Goal: Navigation & Orientation: Find specific page/section

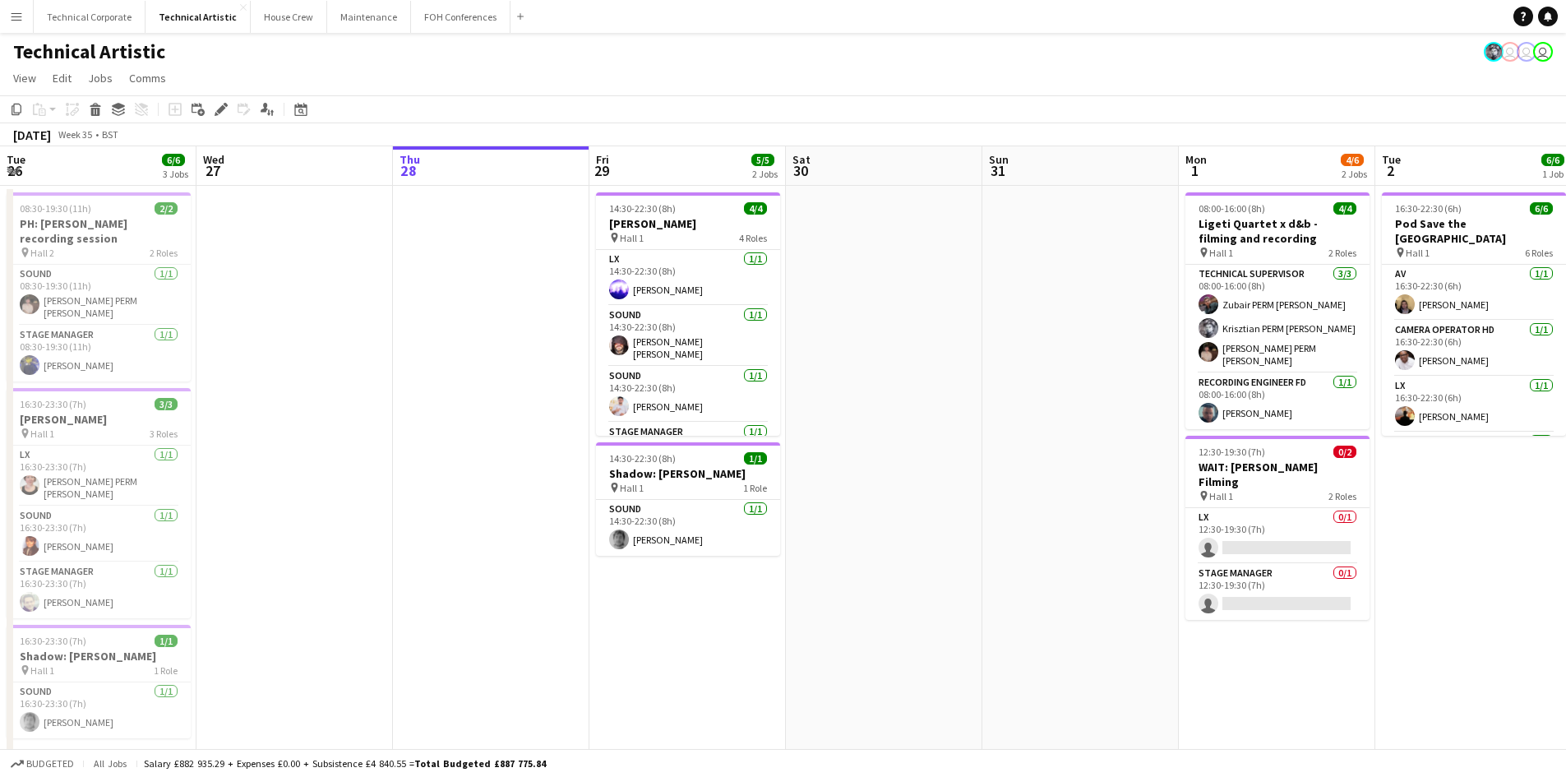
scroll to position [0, 600]
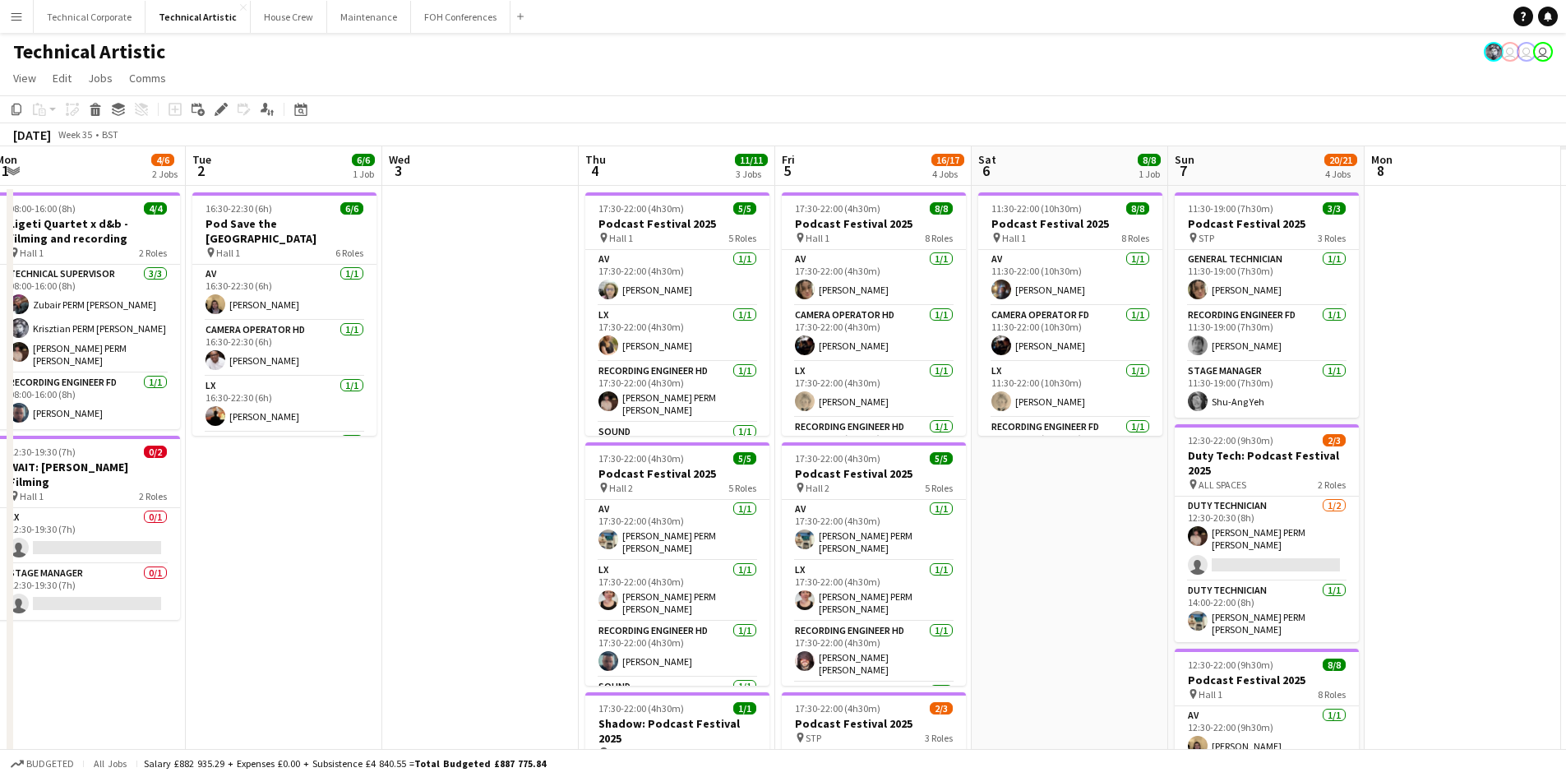
drag, startPoint x: 422, startPoint y: 335, endPoint x: 954, endPoint y: 415, distance: 537.8
click at [2, 425] on app-calendar-viewport "Fri 29 5/5 2 Jobs Sat 30 Sun 31 Mon 1 4/6 2 Jobs Tue 2 6/6 1 Job Wed 3 Thu 4 11…" at bounding box center [783, 664] width 1566 height 1036
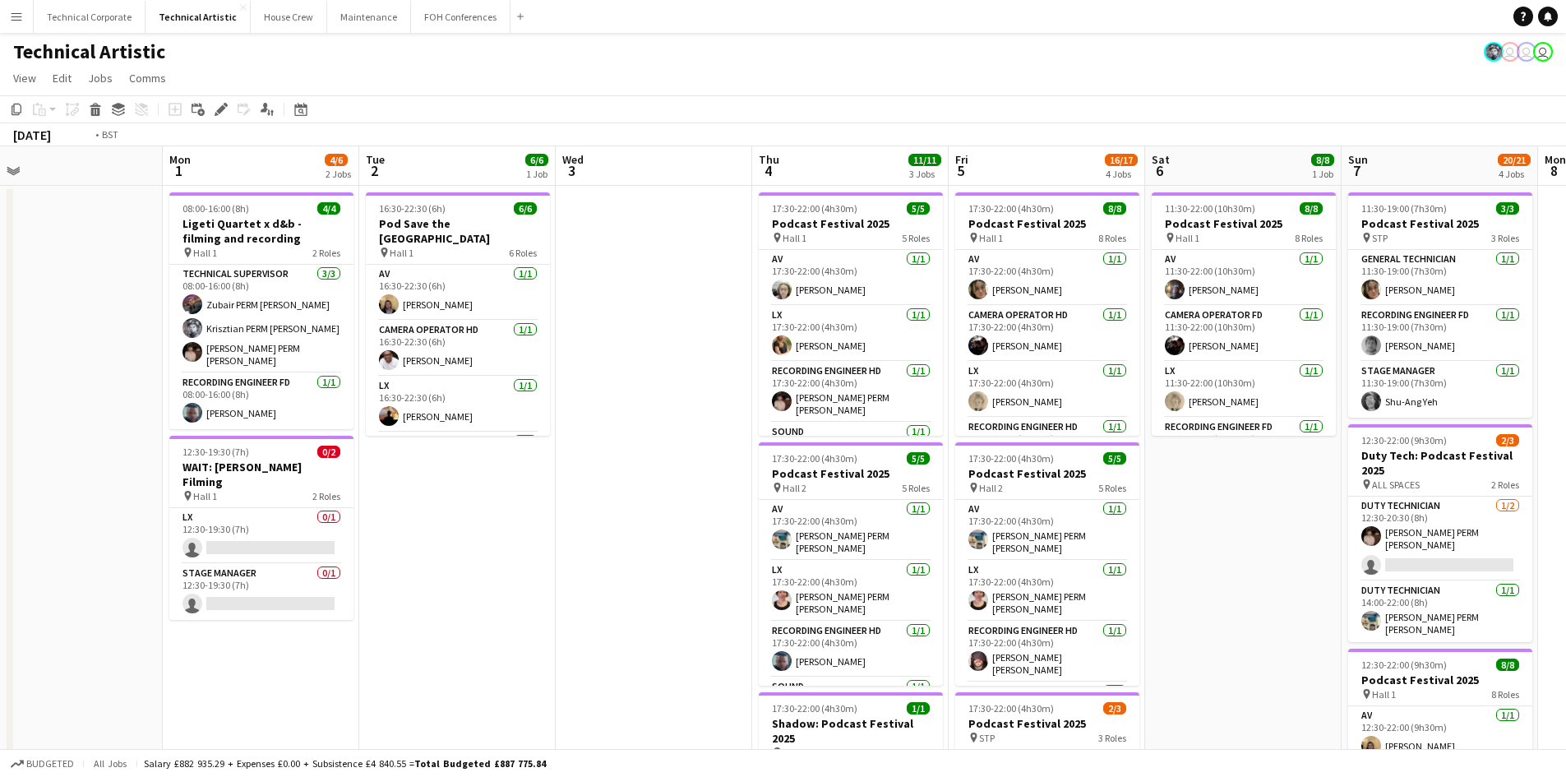
click at [74, 417] on app-calendar-viewport "Fri 29 5/5 2 Jobs Sat 30 Sun 31 Mon 1 4/6 2 Jobs Tue 2 6/6 1 Job Wed 3 Thu 4 11…" at bounding box center [783, 664] width 1566 height 1036
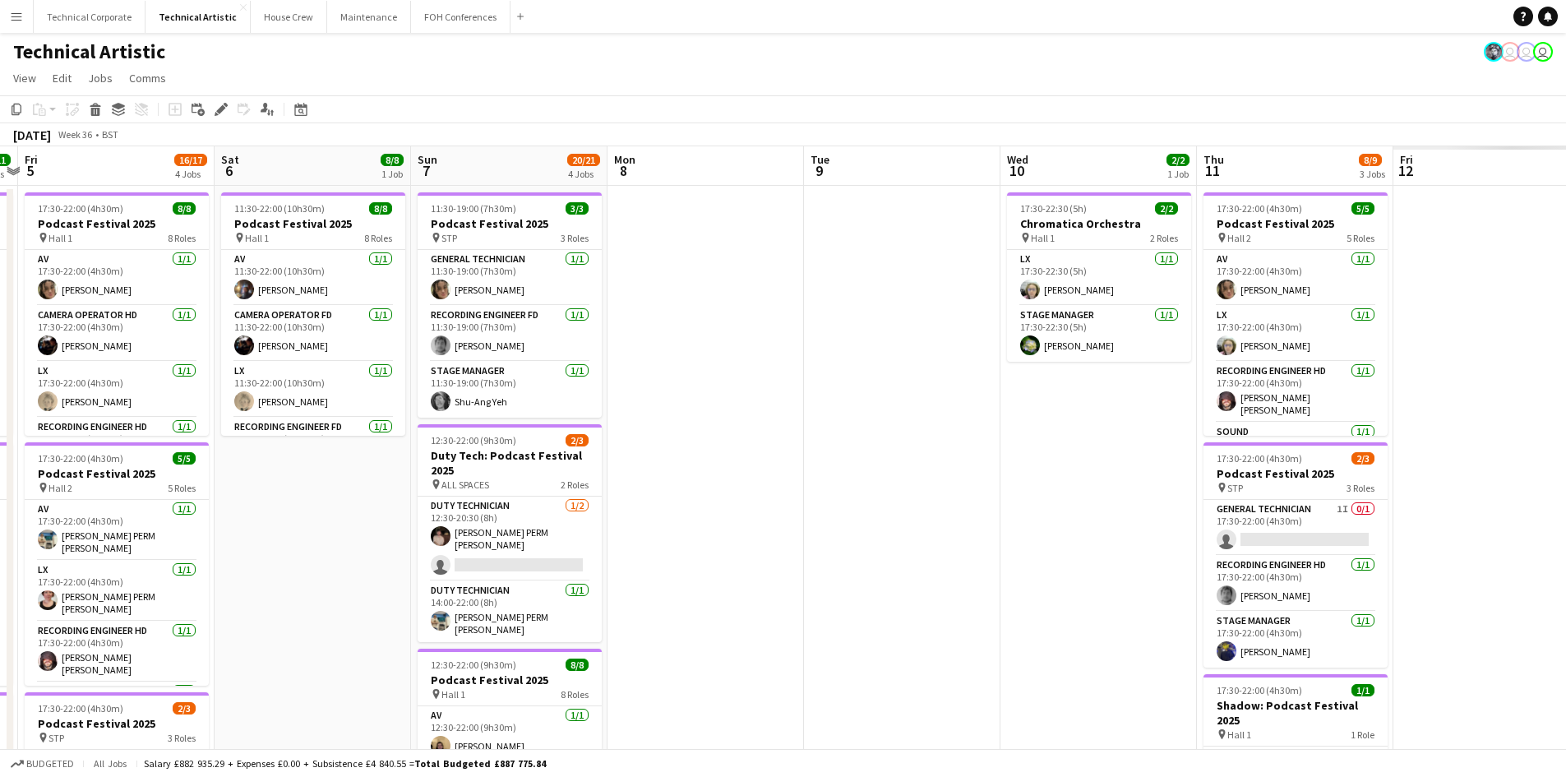
click at [290, 401] on app-calendar-viewport "Mon 1 4/6 2 Jobs Tue 2 6/6 1 Job Wed 3 Thu 4 11/11 3 Jobs Fri 5 16/17 4 Jobs Sa…" at bounding box center [783, 664] width 1566 height 1036
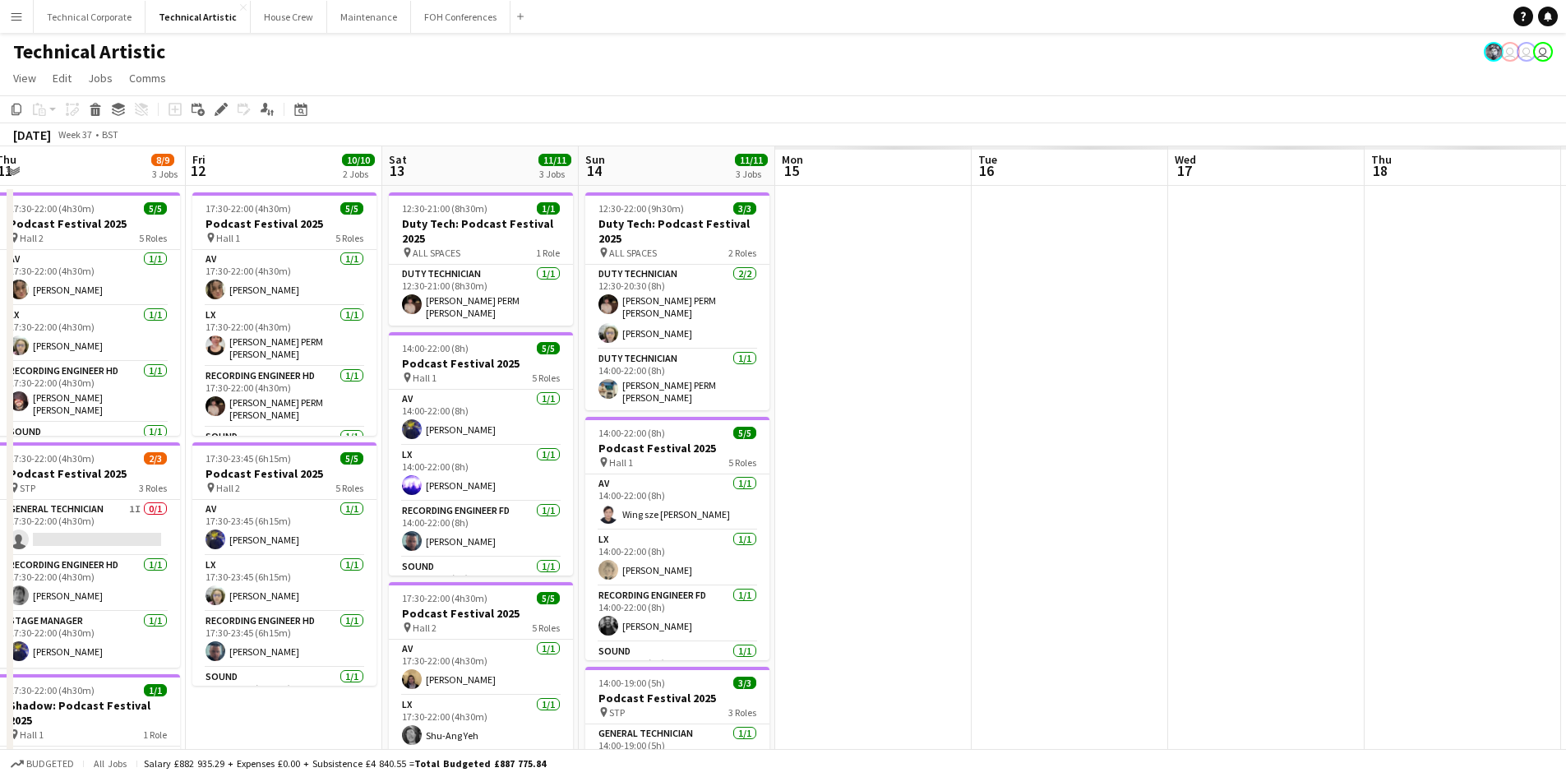
click at [0, 328] on app-calendar-viewport "Sat 6 8/8 1 Job Sun 7 20/21 4 Jobs Mon 8 Tue 9 Wed 10 2/2 1 Job Thu 11 8/9 3 Jo…" at bounding box center [783, 664] width 1566 height 1036
click at [386, 307] on app-calendar-viewport "Sat 6 8/8 1 Job Sun 7 20/21 4 Jobs Mon 8 Tue 9 Wed 10 2/2 1 Job Thu 11 8/9 3 Jo…" at bounding box center [783, 664] width 1566 height 1036
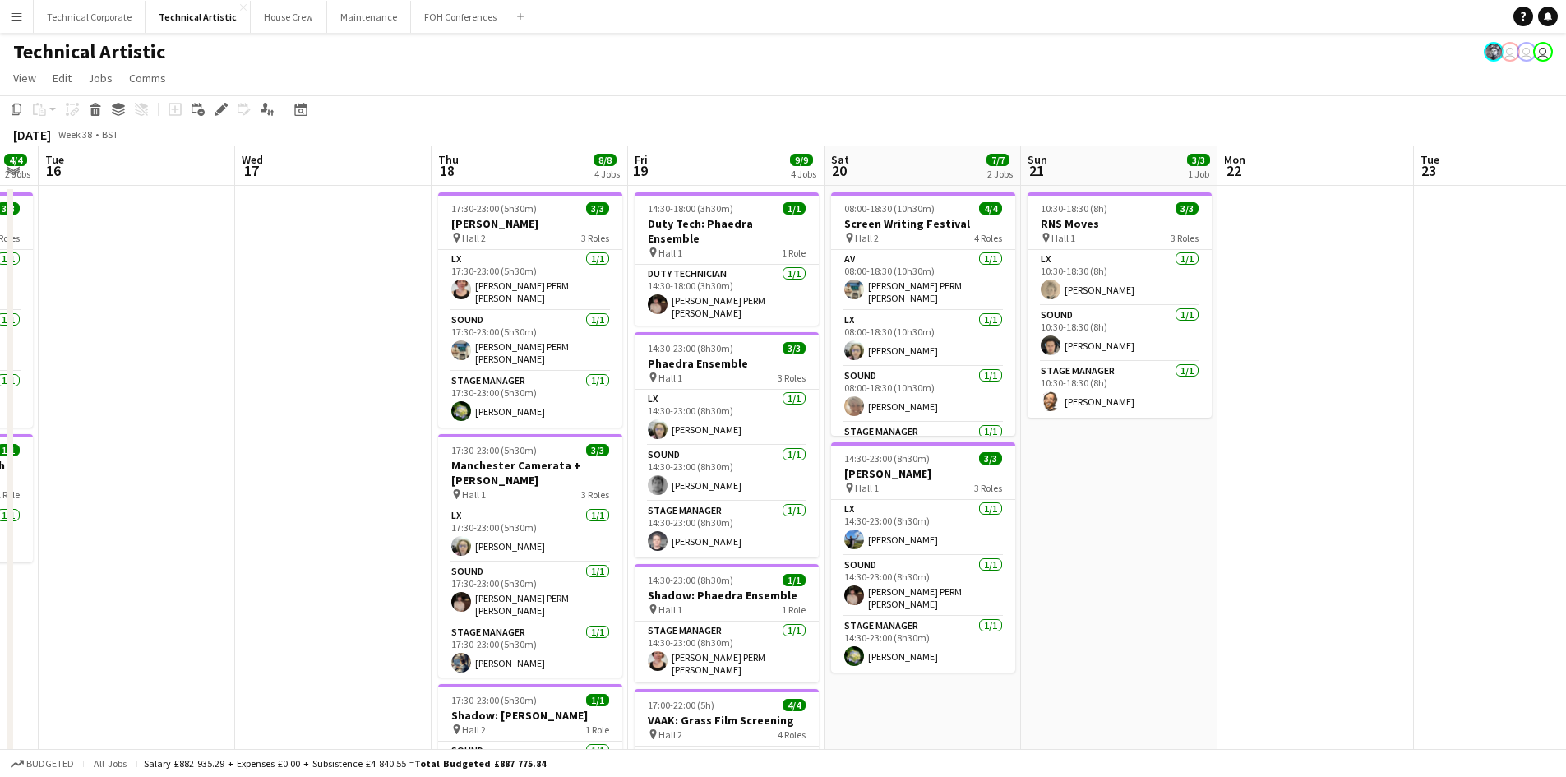
drag, startPoint x: 566, startPoint y: 266, endPoint x: 223, endPoint y: 277, distance: 343.0
click at [223, 277] on app-calendar-viewport "Fri 12 10/10 2 Jobs Sat 13 11/11 3 Jobs Sun 14 11/11 3 Jobs Mon 15 4/4 2 Jobs T…" at bounding box center [783, 664] width 1566 height 1036
drag, startPoint x: 94, startPoint y: 328, endPoint x: 29, endPoint y: 290, distance: 75.1
click at [0, 307] on app-calendar-viewport "Fri 12 10/10 2 Jobs Sat 13 11/11 3 Jobs Sun 14 11/11 3 Jobs Mon 15 4/4 2 Jobs T…" at bounding box center [783, 664] width 1566 height 1036
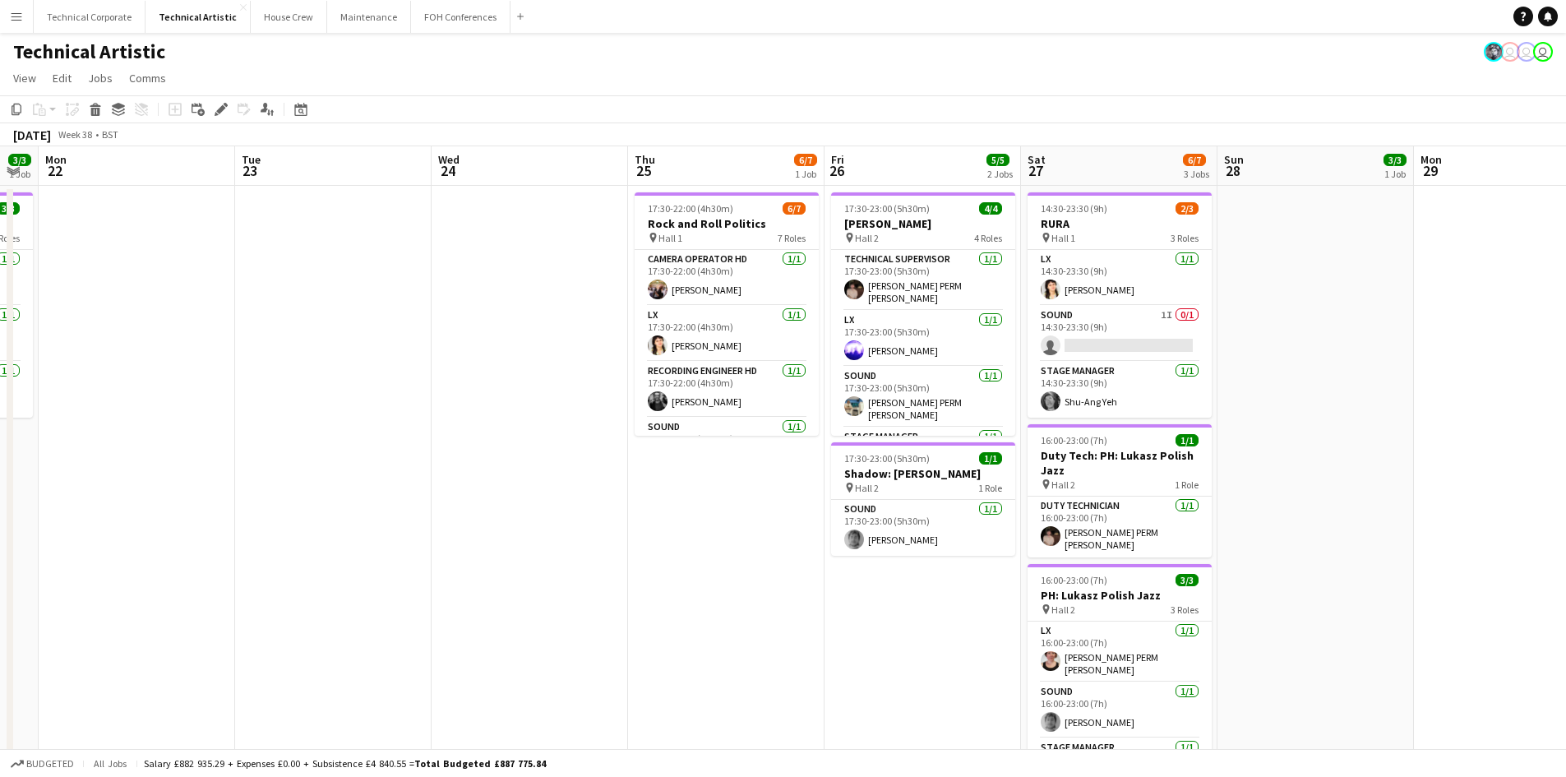
scroll to position [0, 455]
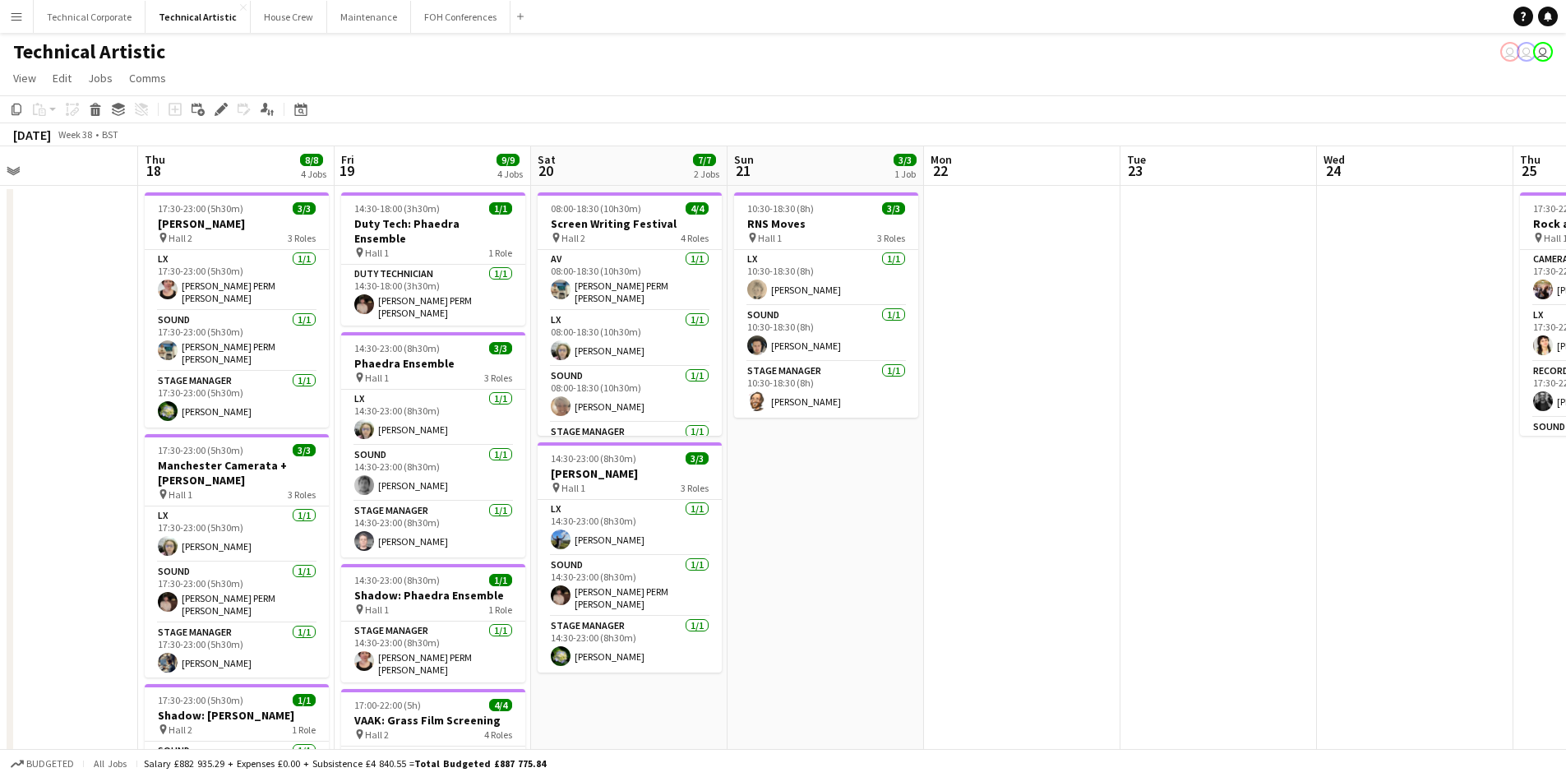
drag, startPoint x: 512, startPoint y: 349, endPoint x: 1106, endPoint y: 349, distance: 593.5
click at [1106, 349] on app-calendar-viewport "Mon 15 4/4 2 Jobs Tue 16 Wed 17 Thu 18 8/8 4 Jobs Fri 19 9/9 4 Jobs Sat 20 7/7 …" at bounding box center [783, 664] width 1566 height 1036
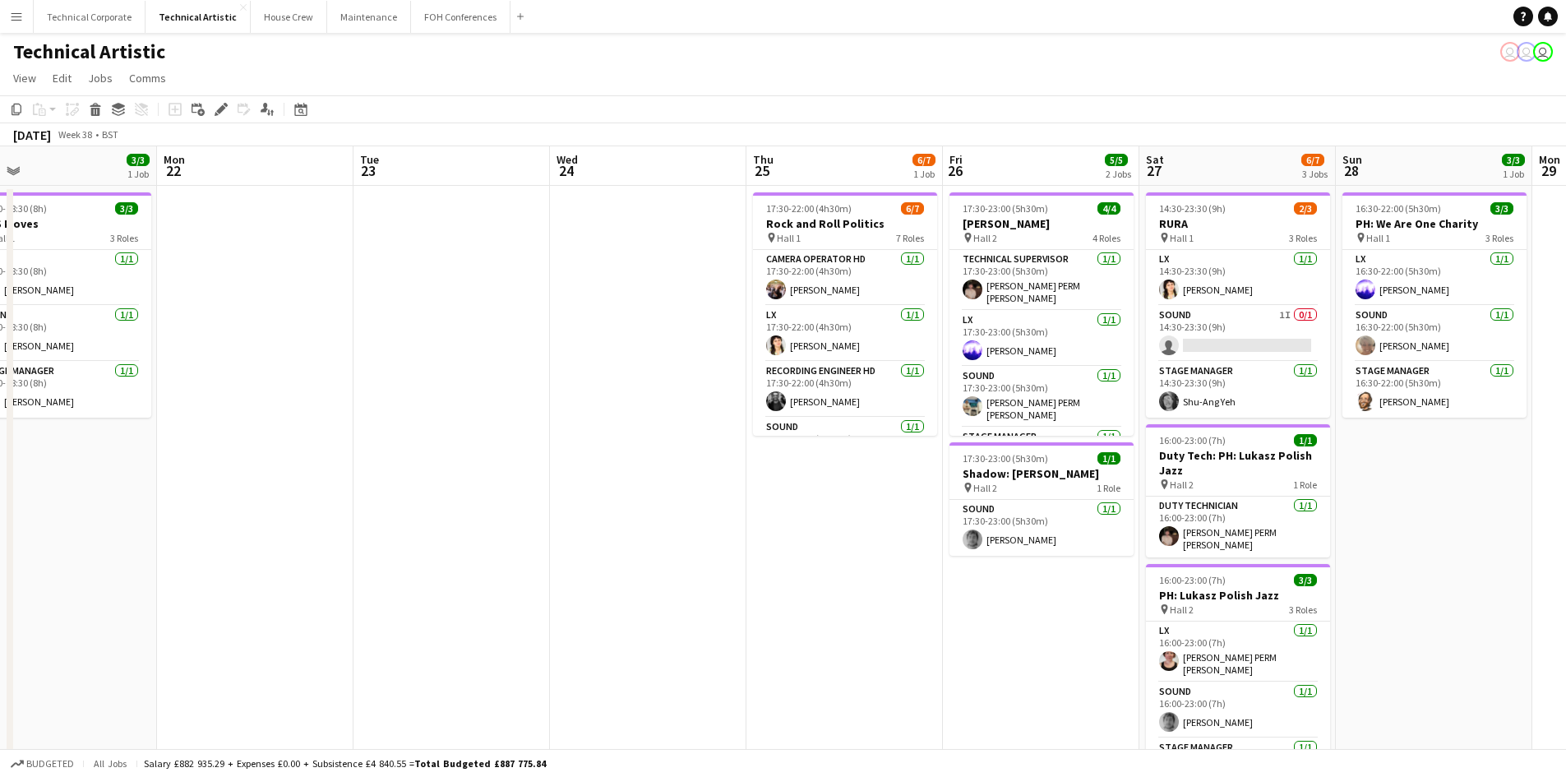
drag, startPoint x: 662, startPoint y: 406, endPoint x: 547, endPoint y: 395, distance: 115.6
click at [477, 412] on app-calendar-viewport "Thu 18 8/8 4 Jobs Fri 19 9/9 4 Jobs Sat 20 7/7 2 Jobs Sun 21 3/3 1 Job Mon 22 T…" at bounding box center [783, 664] width 1566 height 1036
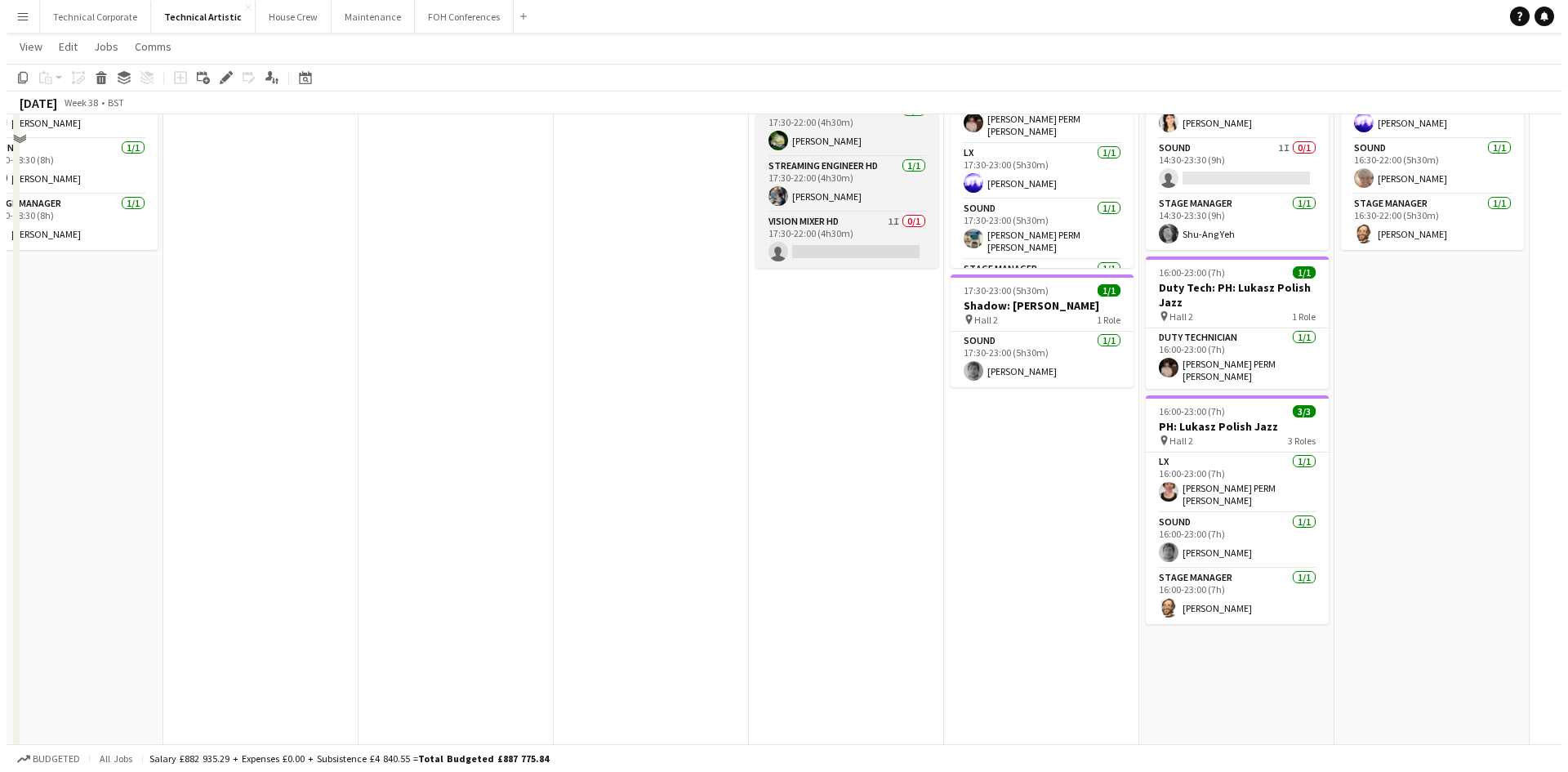
scroll to position [0, 0]
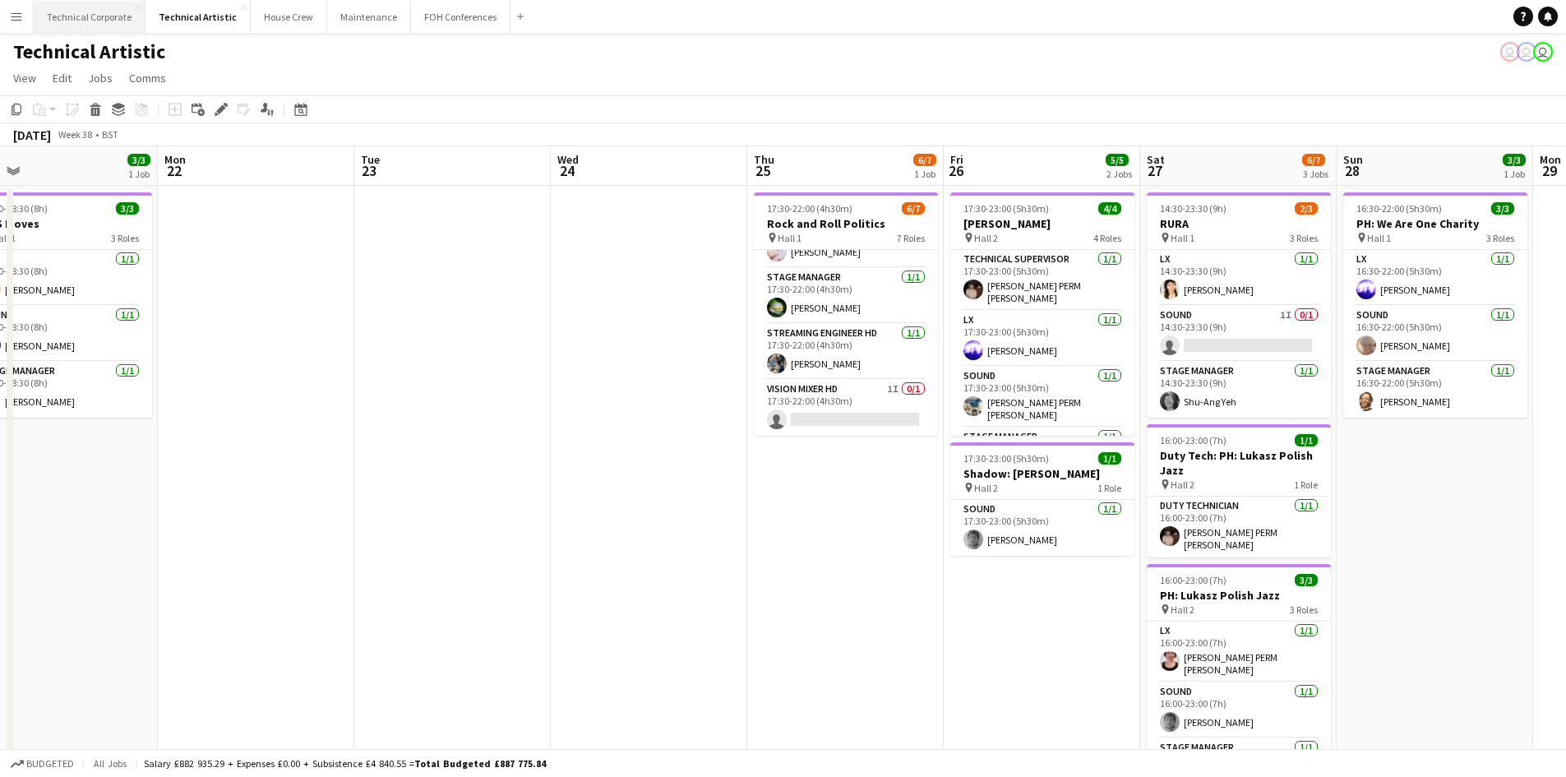
click at [70, 14] on button "Technical Corporate Close" at bounding box center [90, 17] width 112 height 32
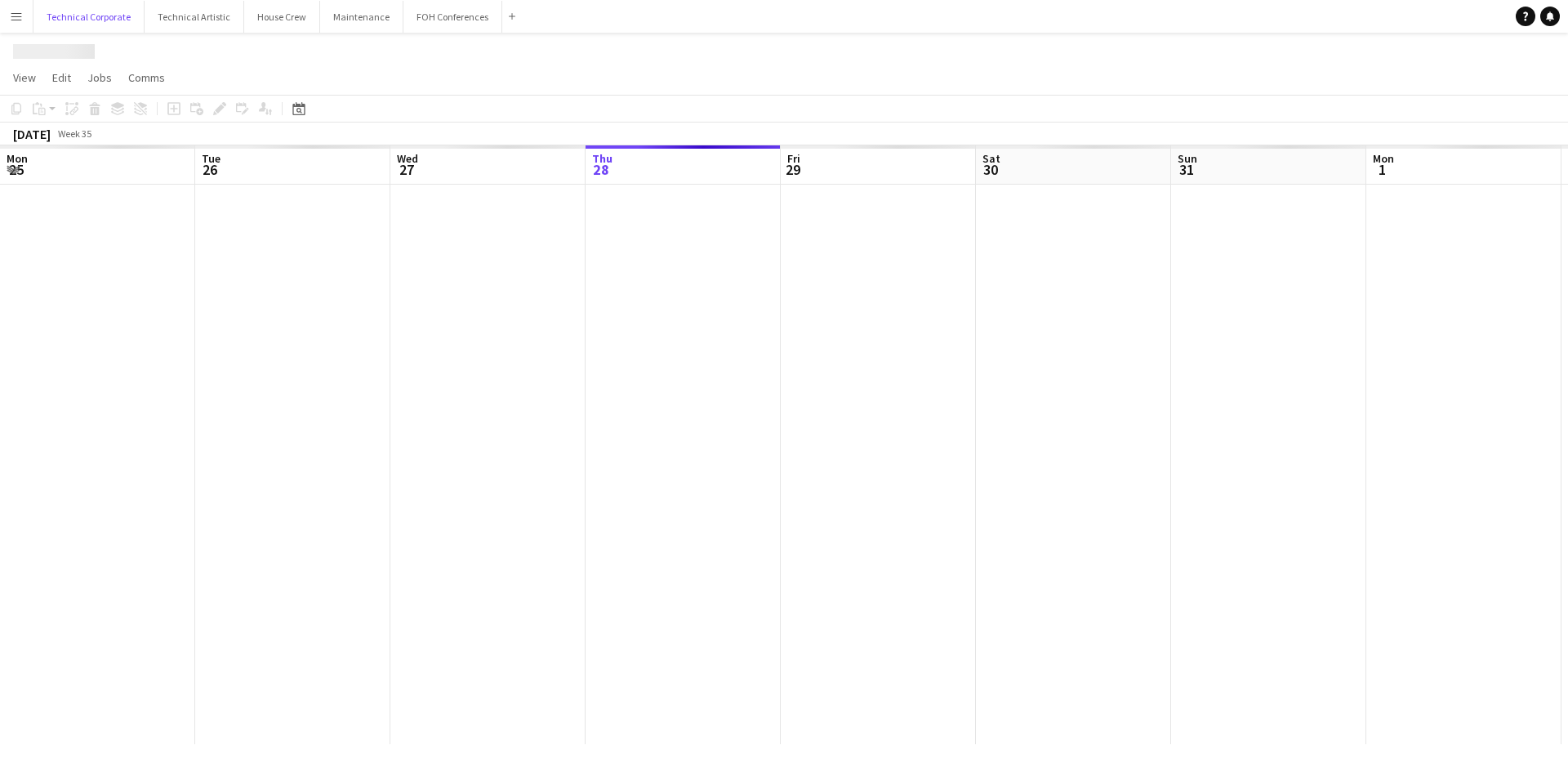
scroll to position [0, 391]
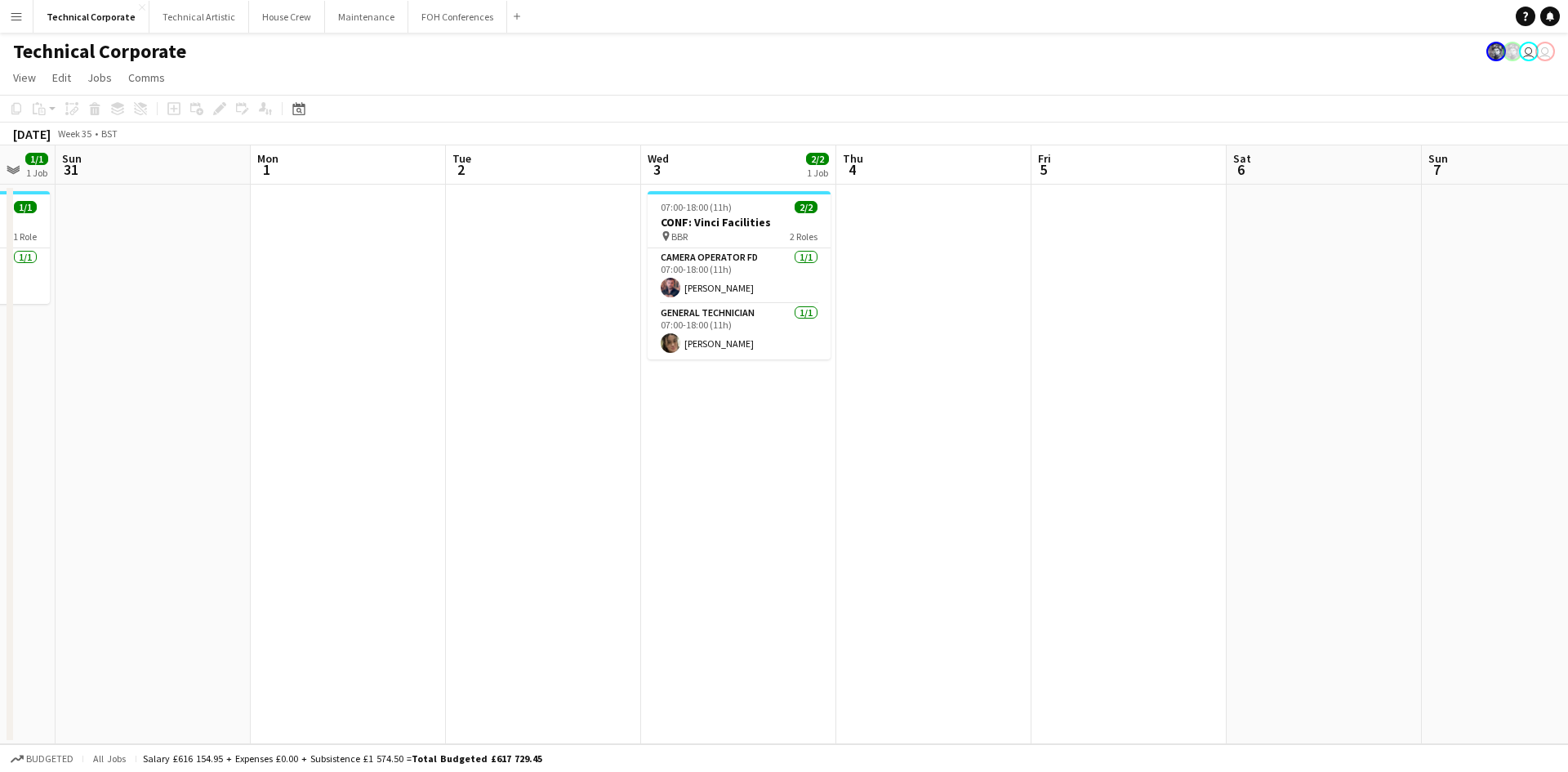
drag, startPoint x: 392, startPoint y: 368, endPoint x: 221, endPoint y: 381, distance: 171.5
click at [197, 381] on app-calendar-viewport "Thu 28 Fri 29 Sat 30 1/1 1 Job Sun 31 Mon 1 Tue 2 Wed 3 2/2 1 Job Thu 4 Fri 5 S…" at bounding box center [784, 444] width 1568 height 599
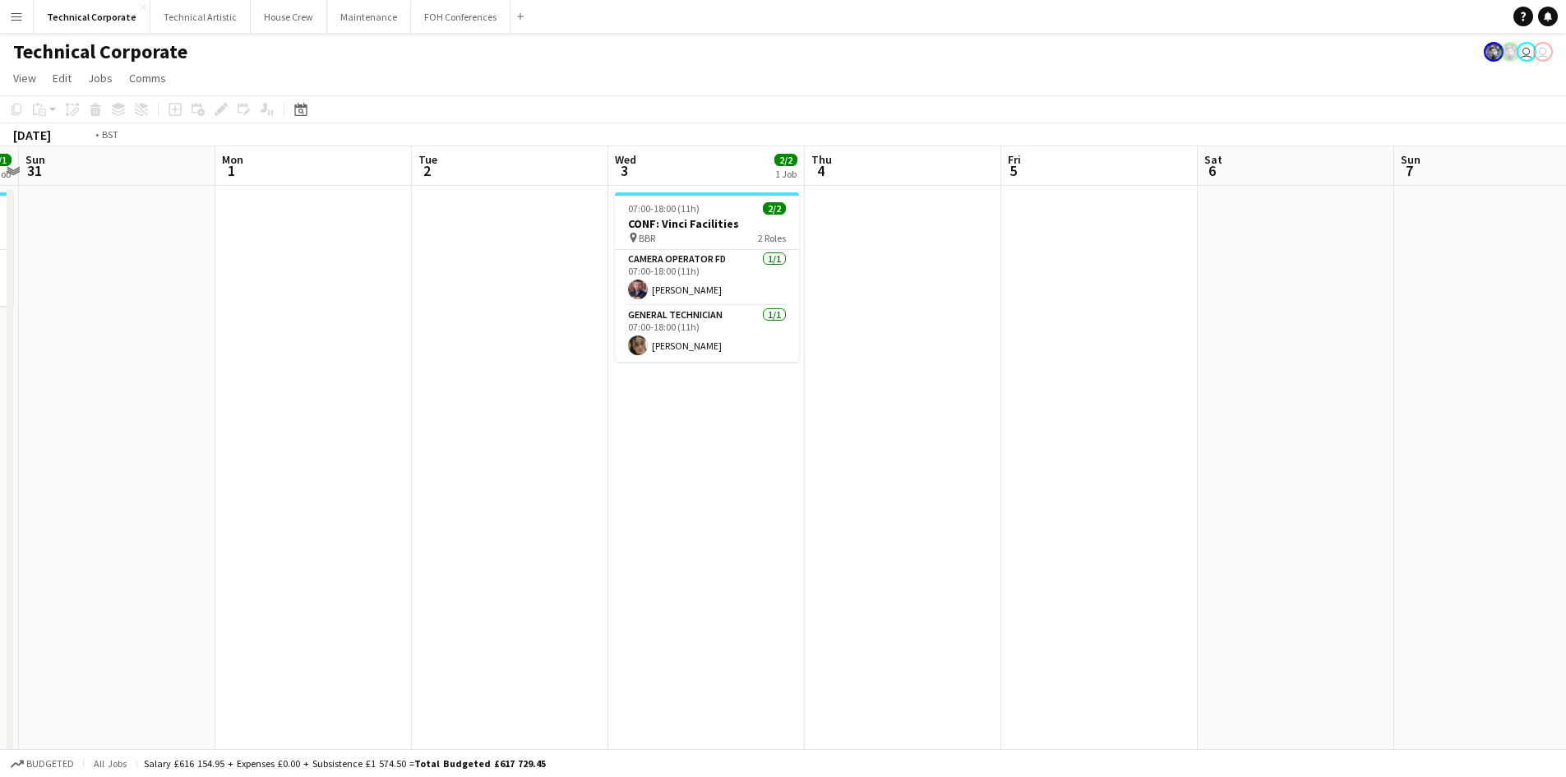
click at [190, 327] on app-calendar-viewport "Thu 28 Fri 29 Sat 30 1/1 1 Job Sun 31 Mon 1 Tue 2 Wed 3 2/2 1 Job Thu 4 Fri 5 S…" at bounding box center [783, 568] width 1566 height 844
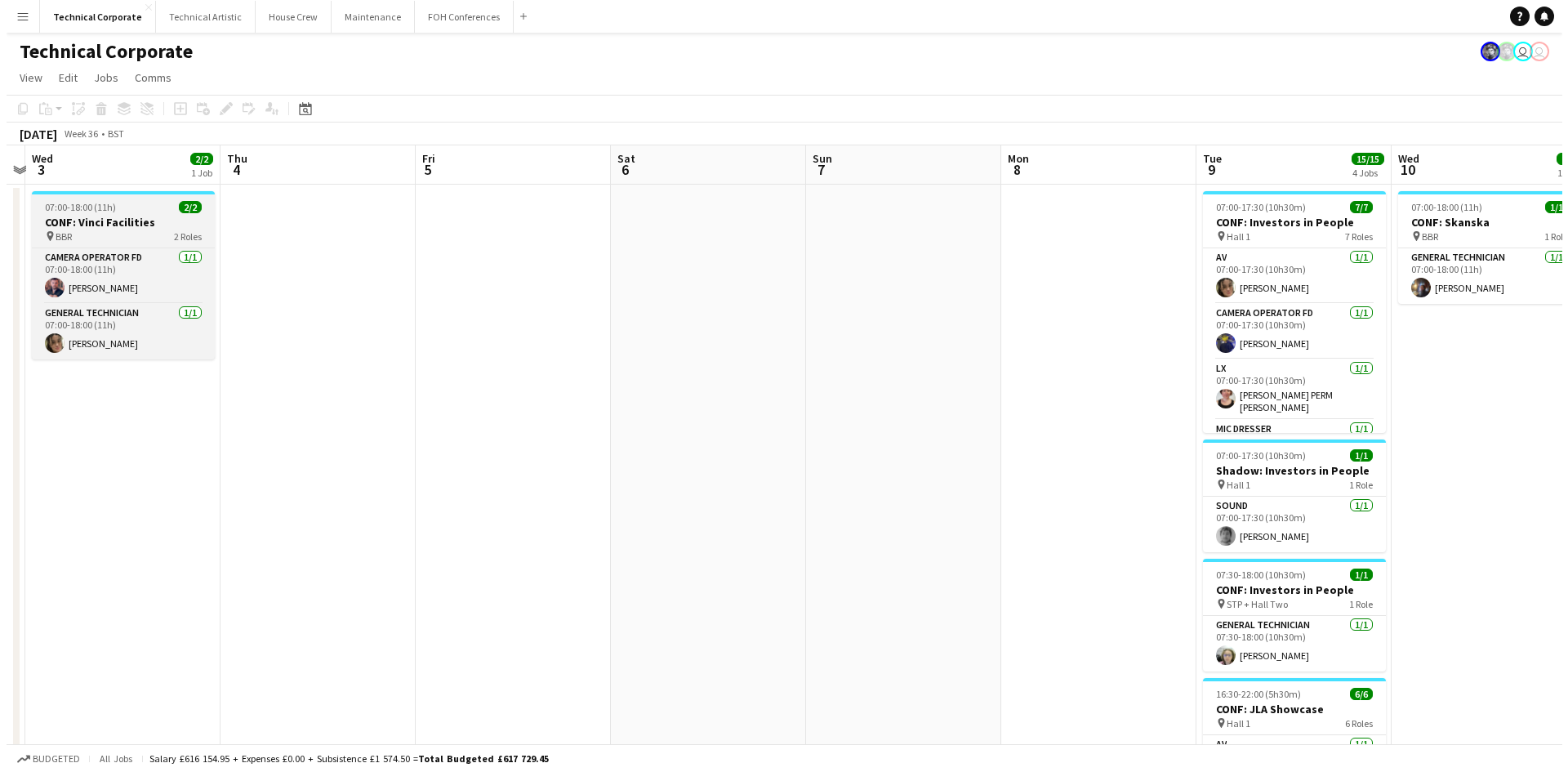
scroll to position [0, 531]
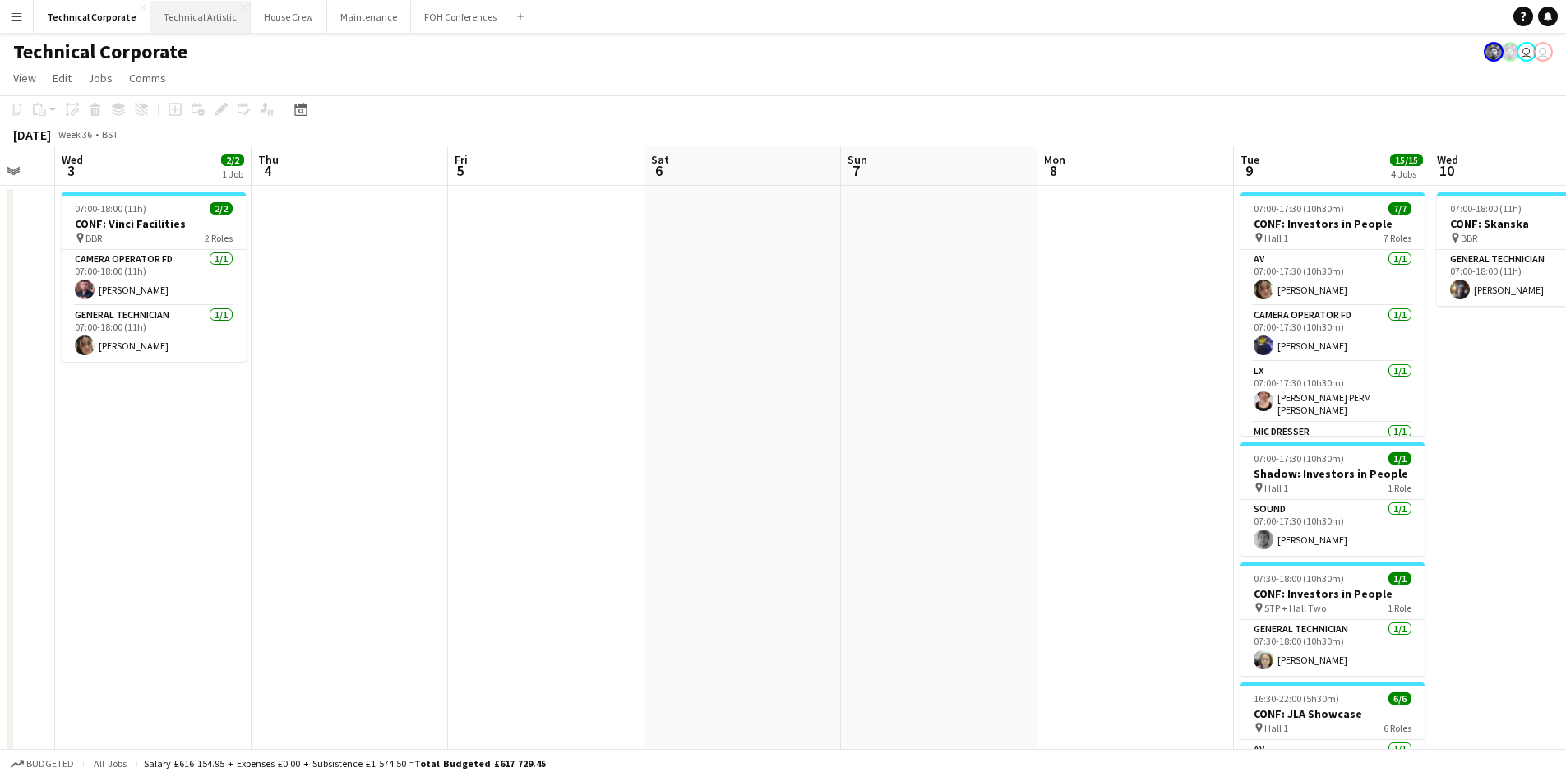
click at [204, 16] on button "Technical Artistic Close" at bounding box center [200, 17] width 100 height 32
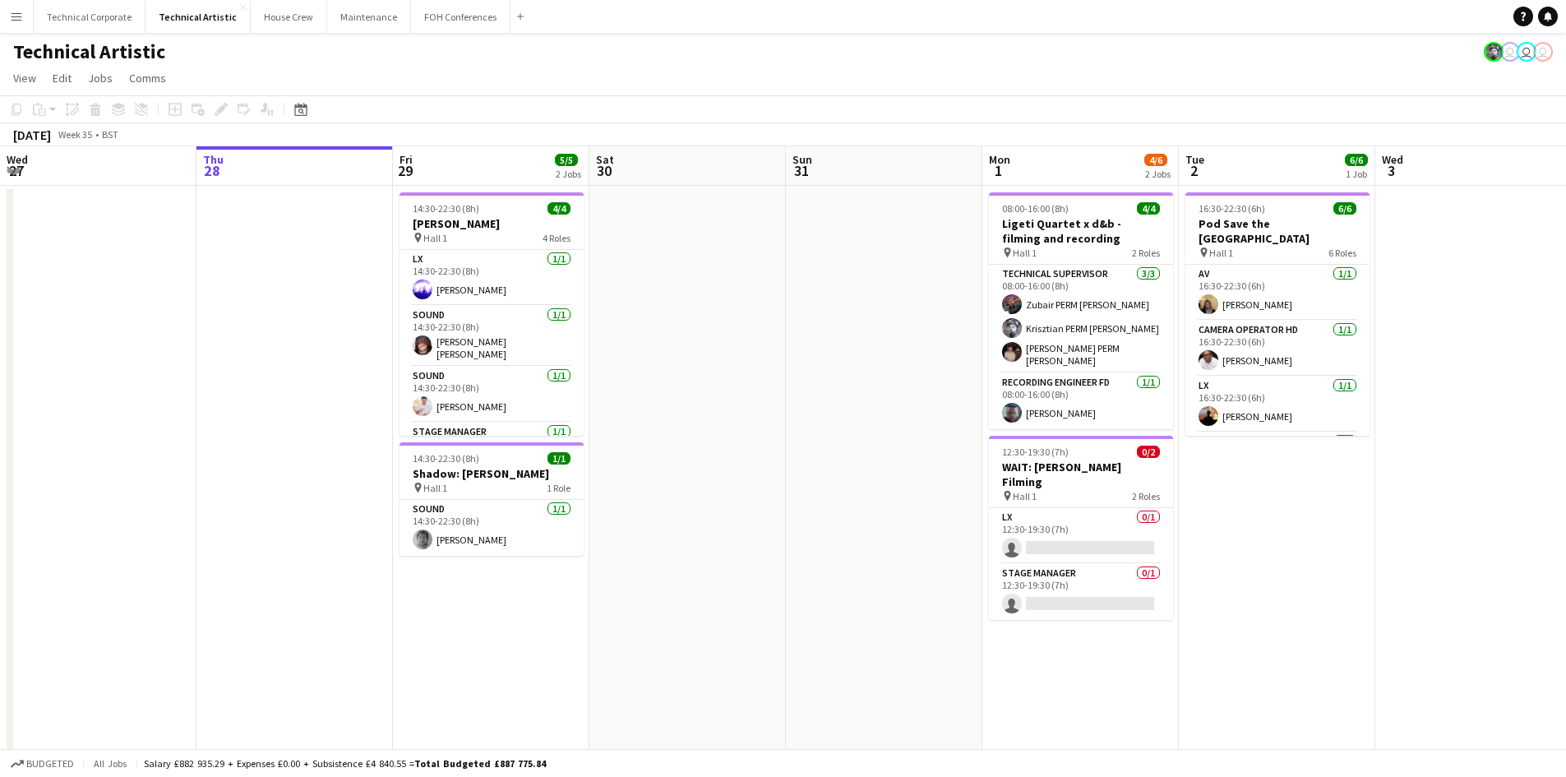
drag, startPoint x: 722, startPoint y: 356, endPoint x: 380, endPoint y: 380, distance: 342.8
click at [365, 380] on app-calendar-viewport "Mon 25 4/4 1 Job Tue 26 6/6 3 Jobs Wed 27 Thu 28 Fri 29 5/5 2 Jobs Sat 30 Sun 3…" at bounding box center [783, 624] width 1566 height 956
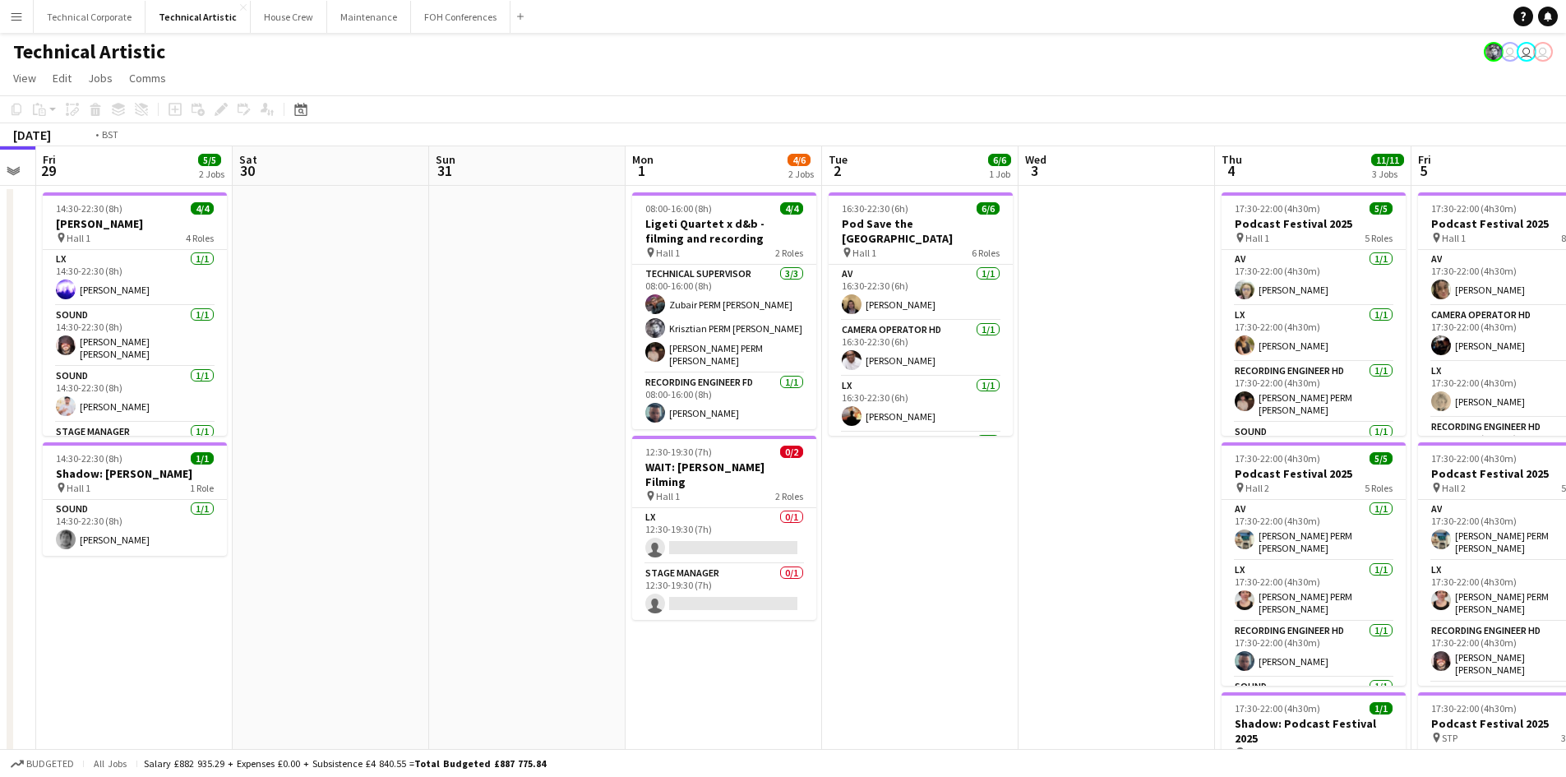
drag, startPoint x: 917, startPoint y: 380, endPoint x: 93, endPoint y: 380, distance: 823.7
click at [93, 380] on app-calendar-viewport "Tue 26 6/6 3 Jobs Wed 27 Thu 28 Fri 29 5/5 2 Jobs Sat 30 Sun 31 Mon 1 4/6 2 Job…" at bounding box center [783, 664] width 1566 height 1036
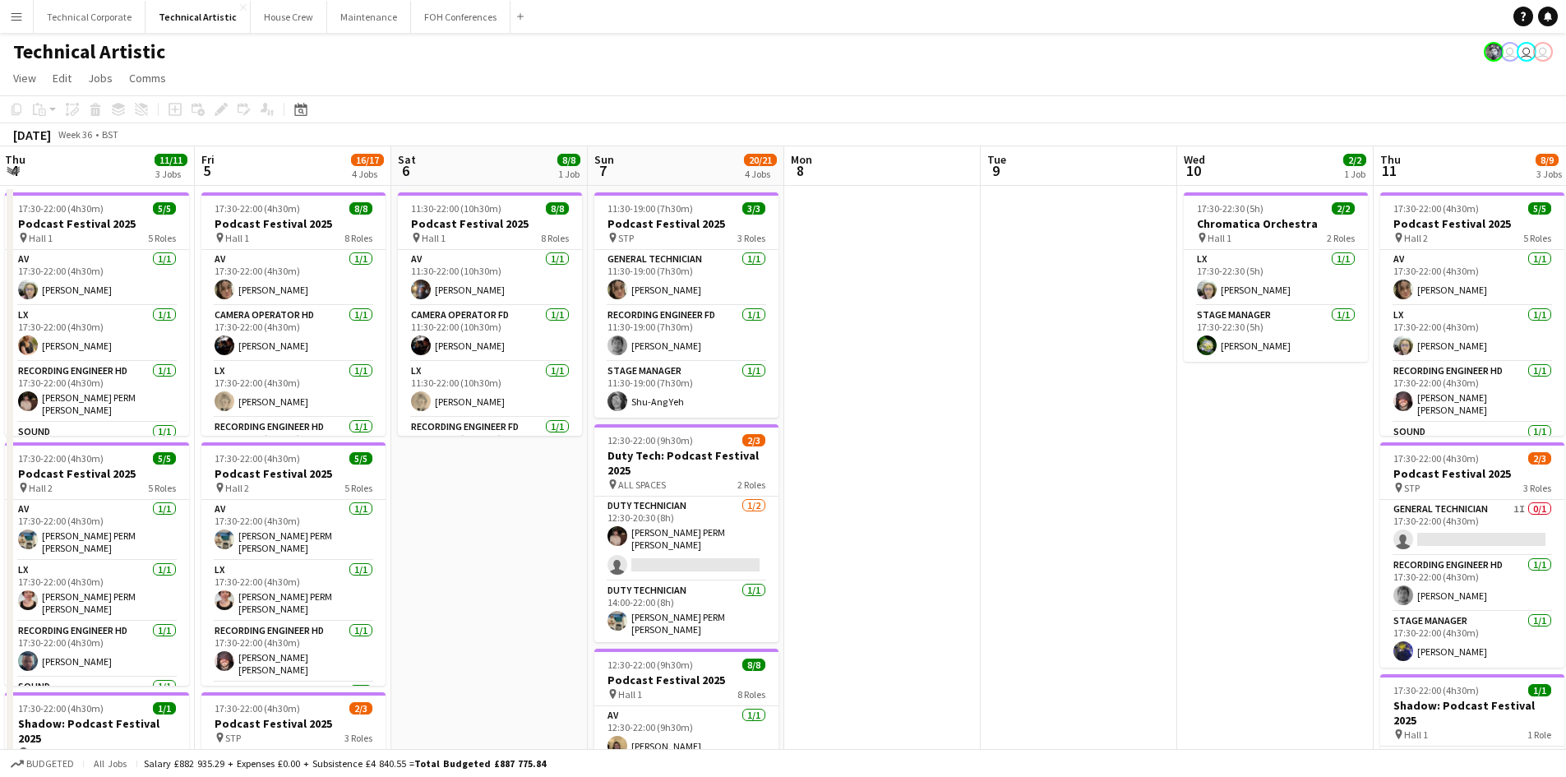
drag, startPoint x: 434, startPoint y: 357, endPoint x: 759, endPoint y: 331, distance: 325.7
click at [429, 357] on app-calendar-viewport "Mon 1 4/6 2 Jobs Tue 2 6/6 1 Job Wed 3 Thu 4 11/11 3 Jobs Fri 5 16/17 4 Jobs Sa…" at bounding box center [783, 664] width 1566 height 1036
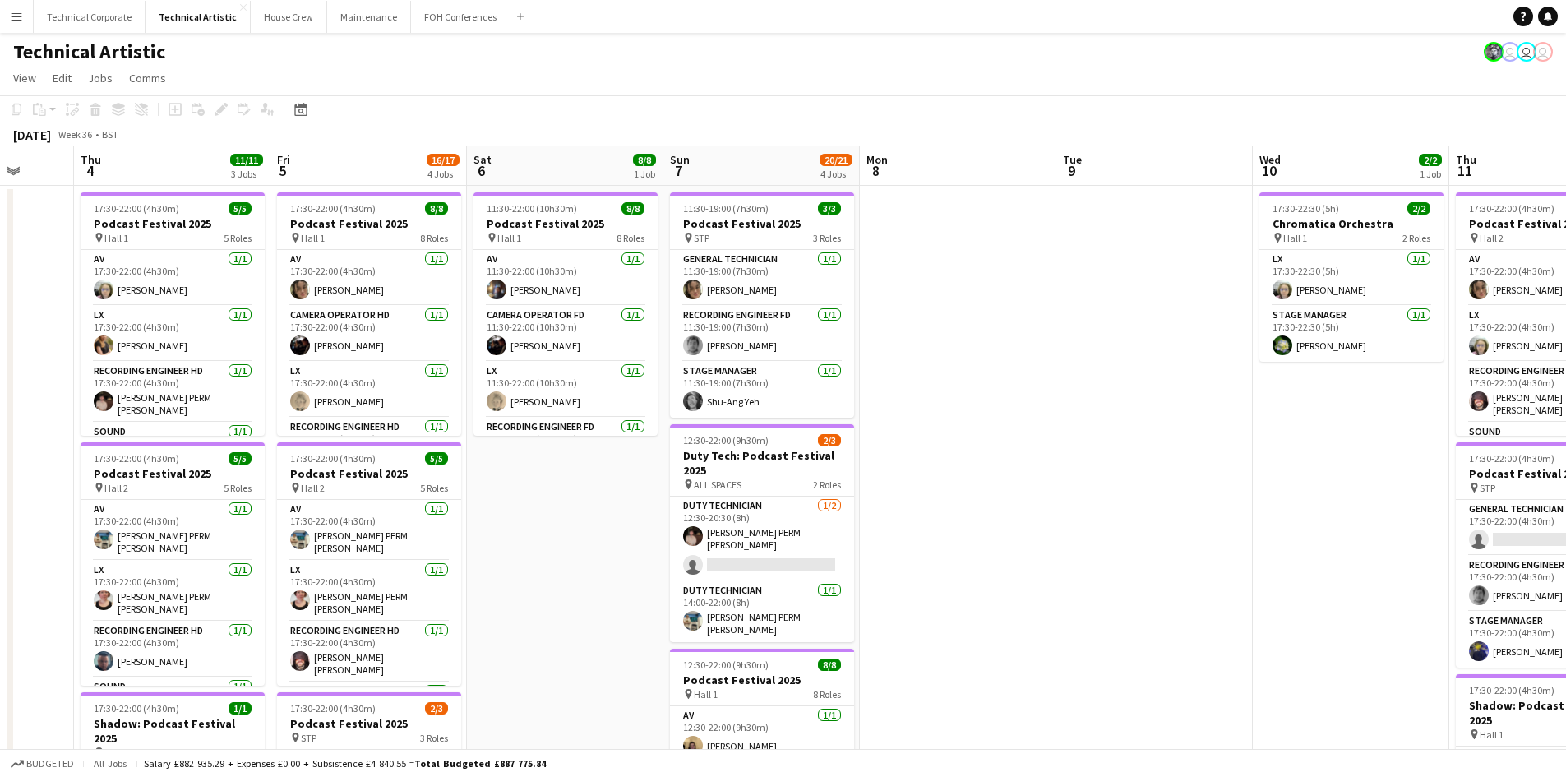
drag, startPoint x: 759, startPoint y: 331, endPoint x: 191, endPoint y: 355, distance: 568.5
click at [579, 344] on app-calendar-viewport "Mon 1 4/6 2 Jobs Tue 2 6/6 1 Job Wed 3 Thu 4 11/11 3 Jobs Fri 5 16/17 4 Jobs Sa…" at bounding box center [783, 664] width 1566 height 1036
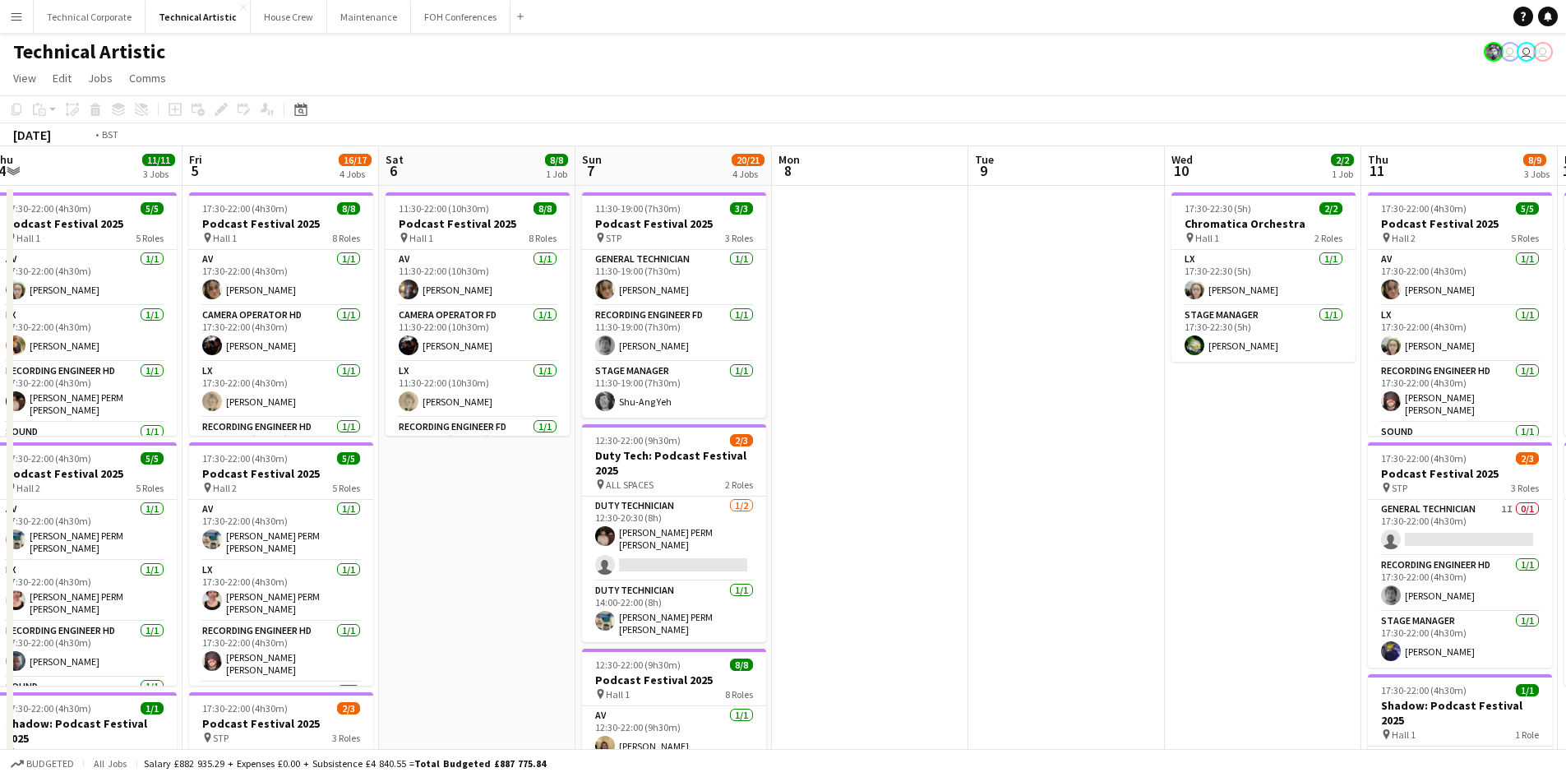
click at [191, 355] on app-calendar-viewport "Mon 1 4/6 2 Jobs Tue 2 6/6 1 Job Wed 3 Thu 4 11/11 3 Jobs Fri 5 16/17 4 Jobs Sa…" at bounding box center [783, 664] width 1566 height 1036
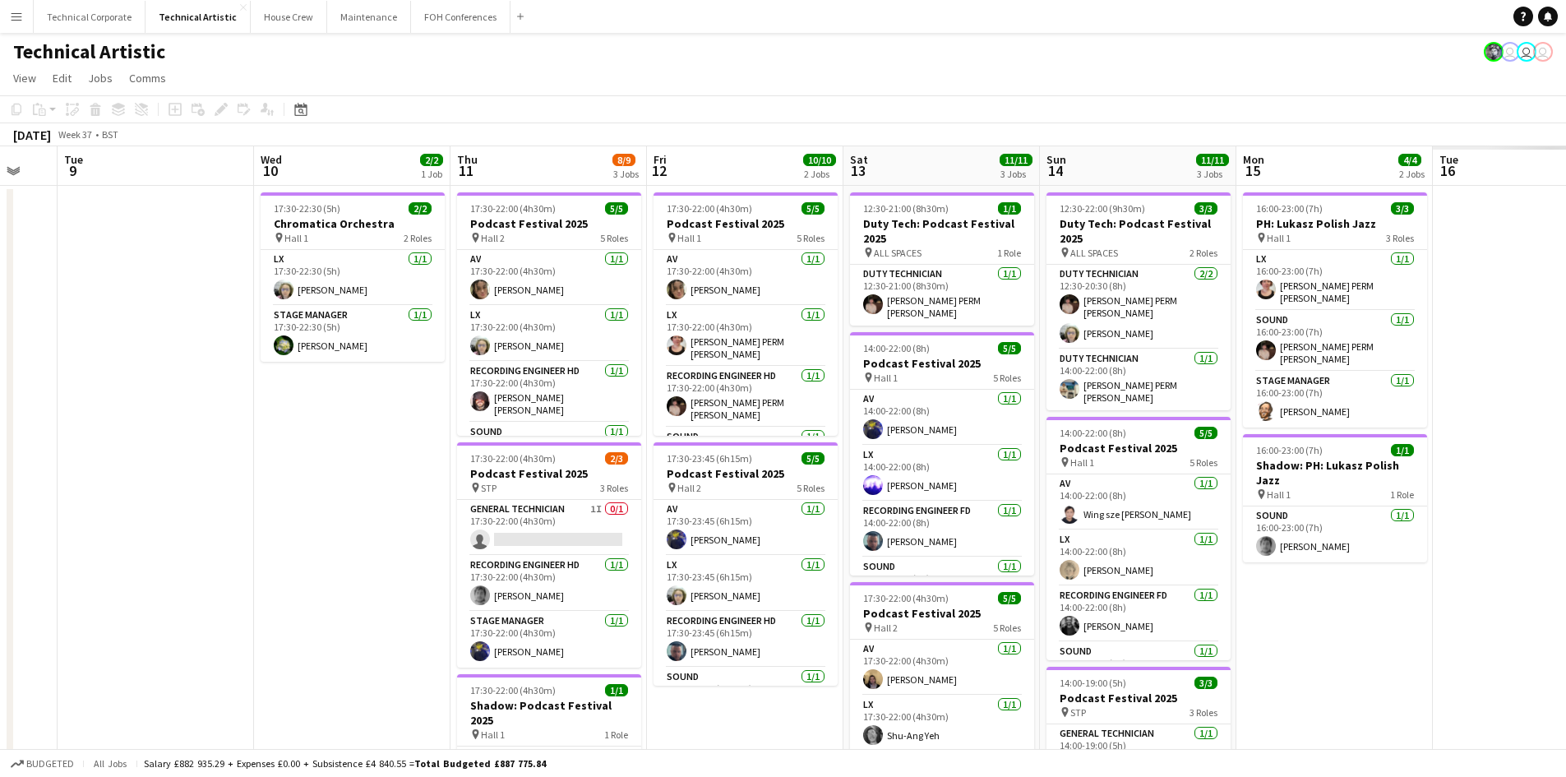
click at [510, 341] on app-calendar-viewport "Sat 6 8/8 1 Job Sun 7 20/21 4 Jobs Mon 8 Tue 9 Wed 10 2/2 1 Job Thu 11 8/9 3 Jo…" at bounding box center [783, 664] width 1566 height 1036
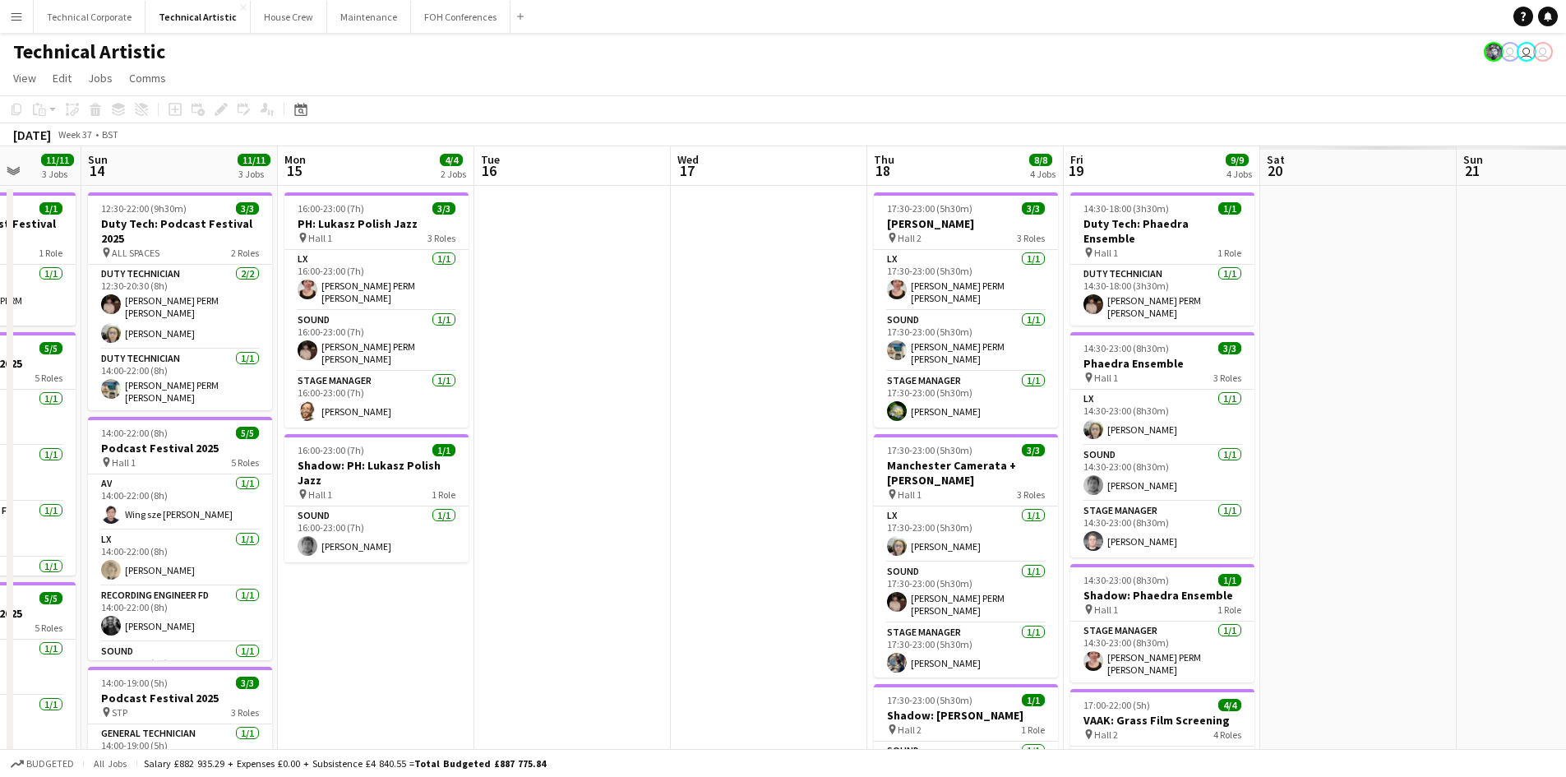
drag, startPoint x: 358, startPoint y: 326, endPoint x: 336, endPoint y: 326, distance: 21.4
click at [336, 326] on app-calendar-viewport "Thu 11 8/9 3 Jobs Fri 12 10/10 2 Jobs Sat 13 11/11 3 Jobs Sun 14 11/11 3 Jobs M…" at bounding box center [783, 664] width 1566 height 1036
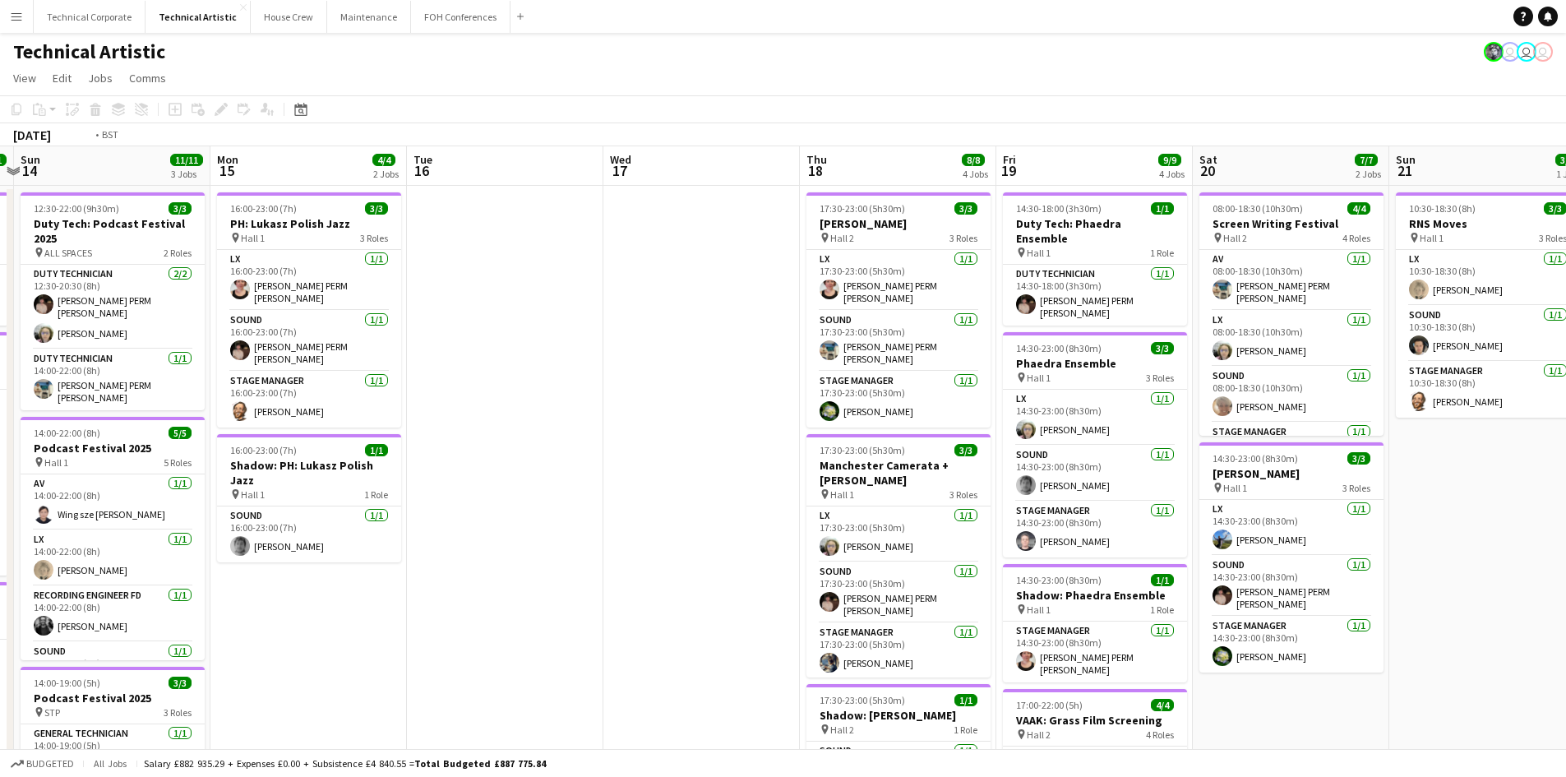
drag, startPoint x: 737, startPoint y: 374, endPoint x: 281, endPoint y: 394, distance: 456.7
click at [281, 394] on app-calendar-viewport "Thu 11 8/9 3 Jobs Fri 12 10/10 2 Jobs Sat 13 11/11 3 Jobs Sun 14 11/11 3 Jobs M…" at bounding box center [783, 664] width 1566 height 1036
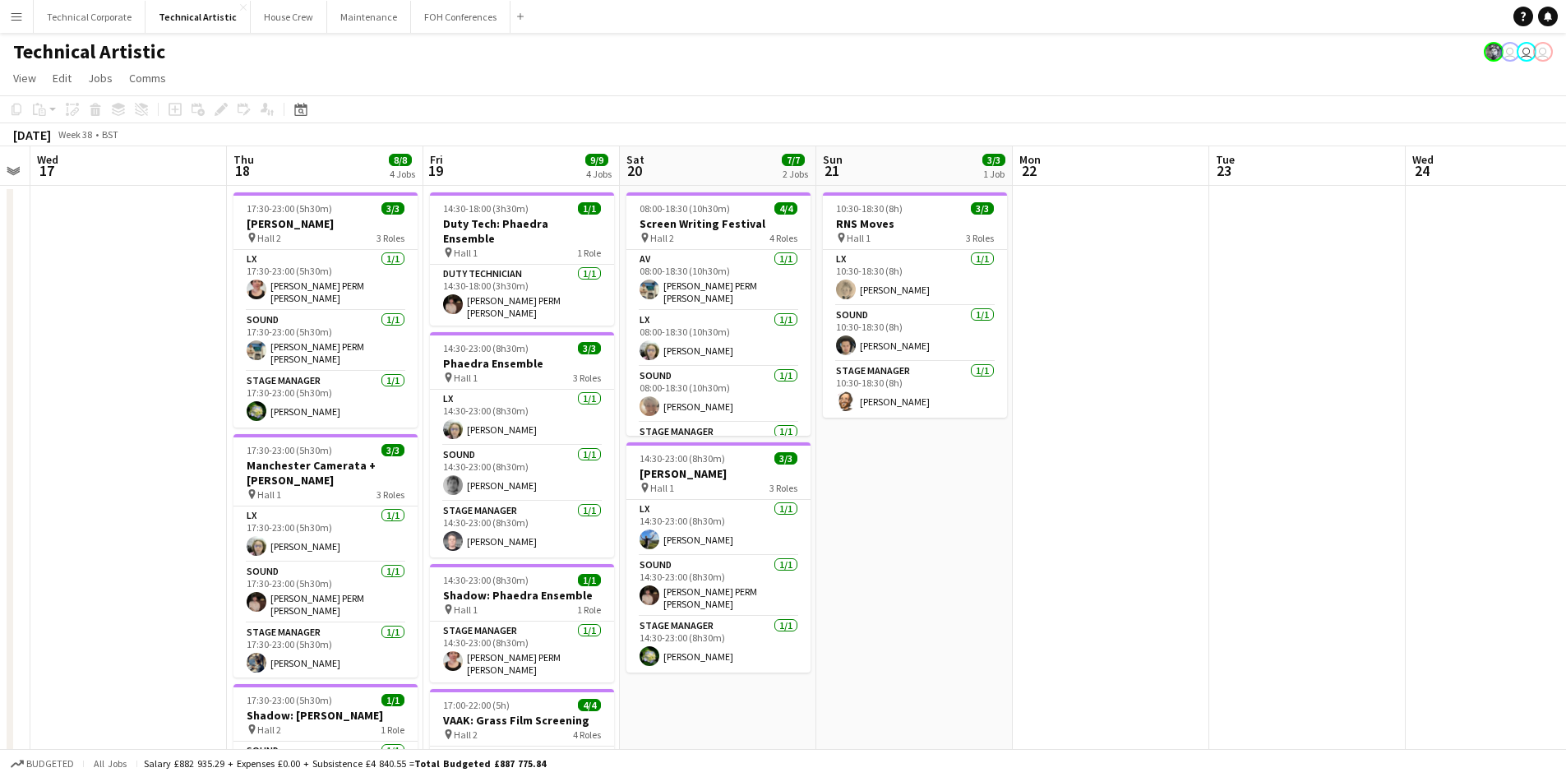
scroll to position [0, 591]
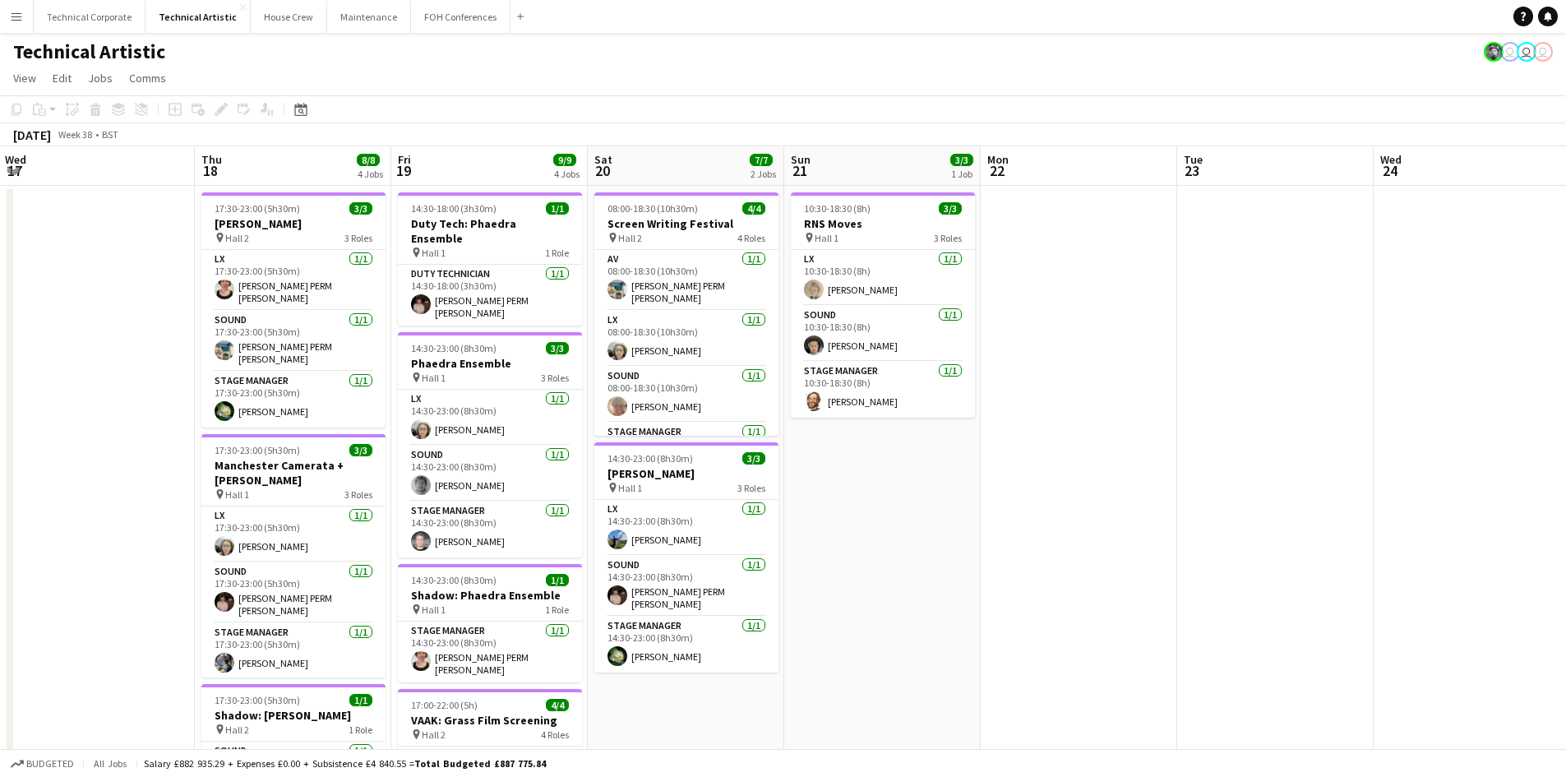
drag, startPoint x: 745, startPoint y: 396, endPoint x: 533, endPoint y: 408, distance: 212.4
click at [533, 408] on app-calendar-viewport "Sun 14 11/11 3 Jobs Mon 15 4/4 2 Jobs Tue 16 Wed 17 Thu 18 8/8 4 Jobs Fri 19 9/…" at bounding box center [783, 664] width 1566 height 1036
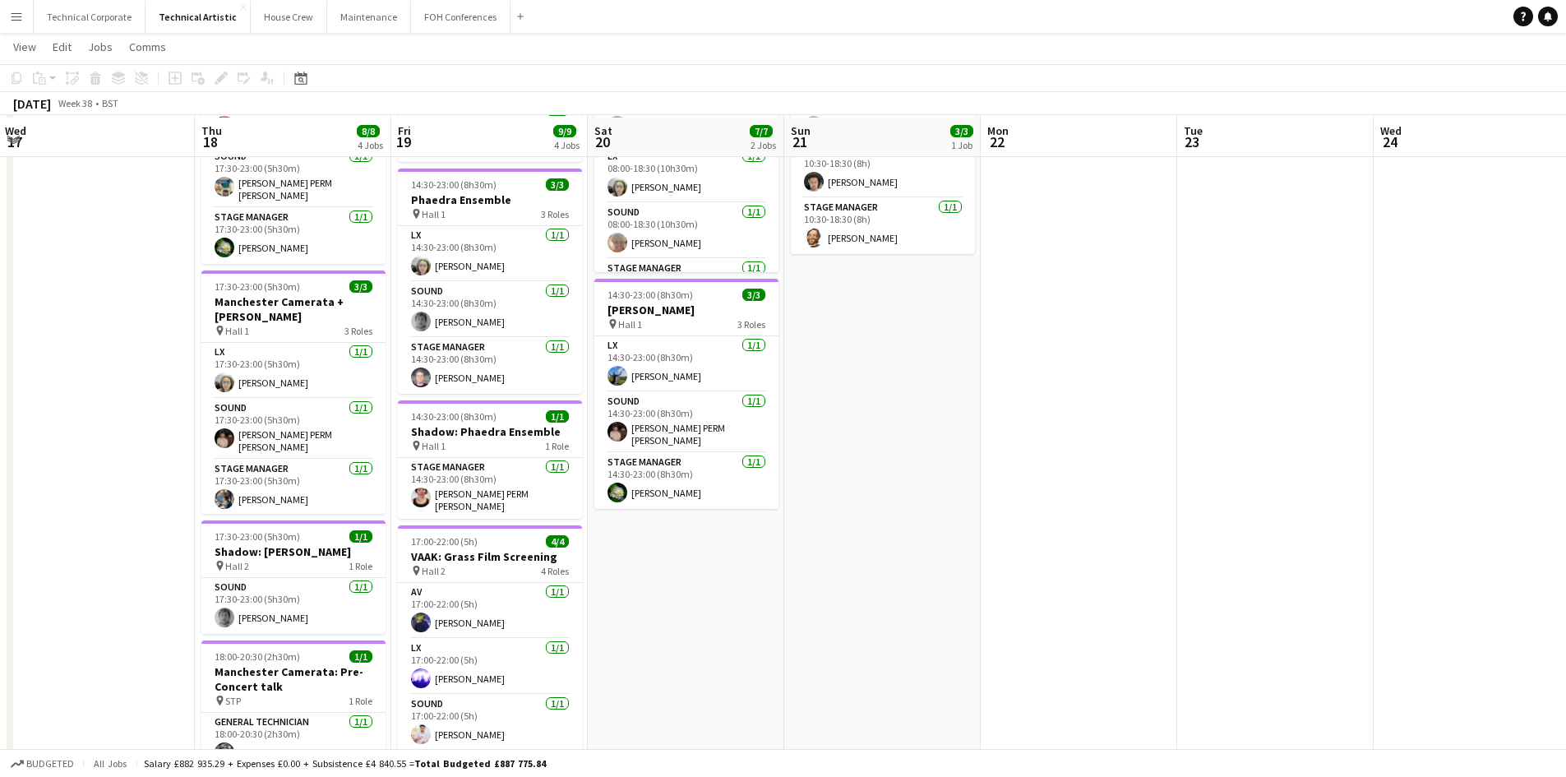
scroll to position [164, 0]
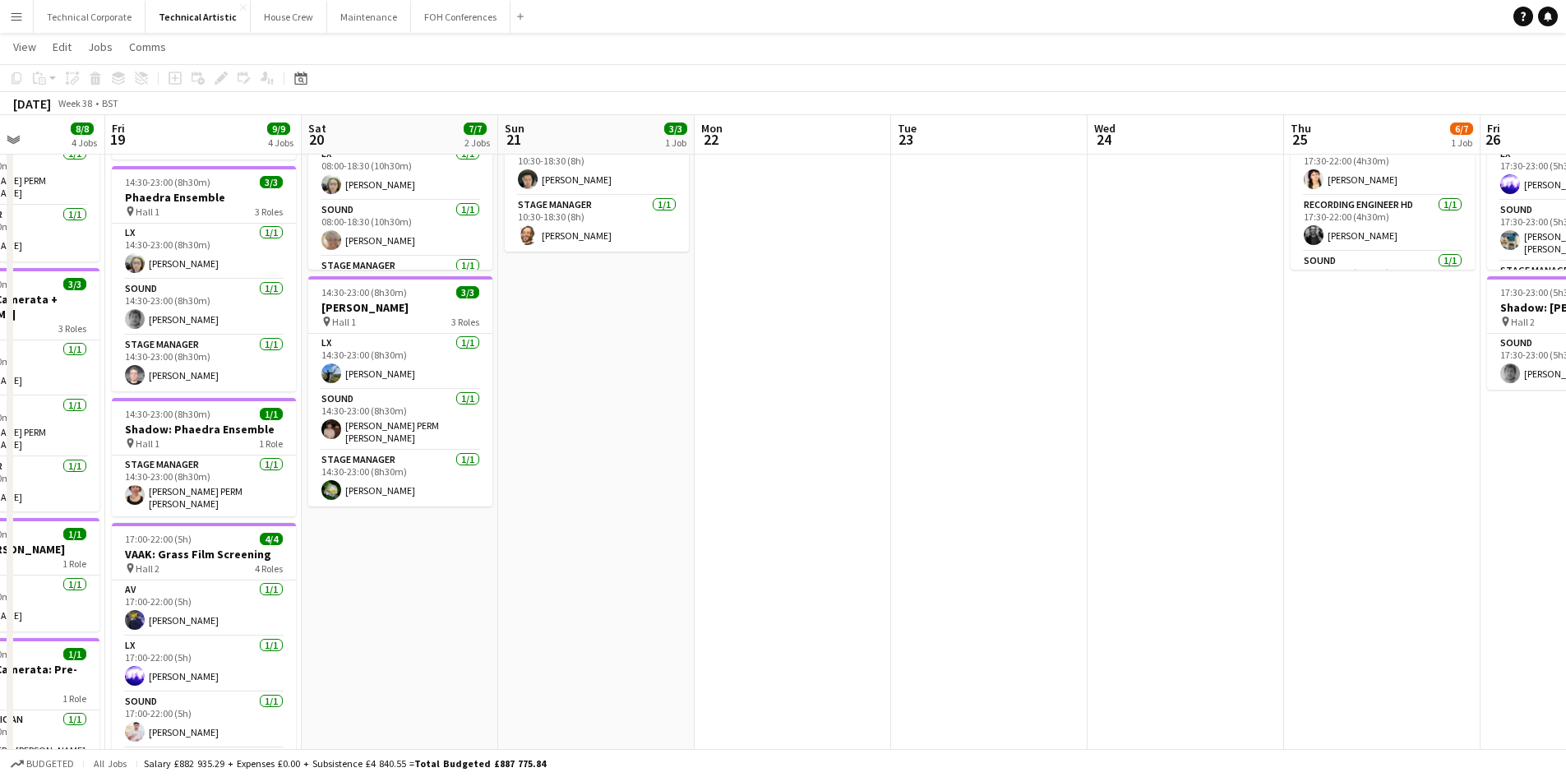
drag, startPoint x: 926, startPoint y: 502, endPoint x: 568, endPoint y: 478, distance: 358.4
click at [302, 510] on app-calendar-viewport "Mon 15 4/4 2 Jobs Tue 16 Wed 17 Thu 18 8/8 4 Jobs Fri 19 9/9 4 Jobs Sat 20 7/7 …" at bounding box center [783, 458] width 1566 height 1116
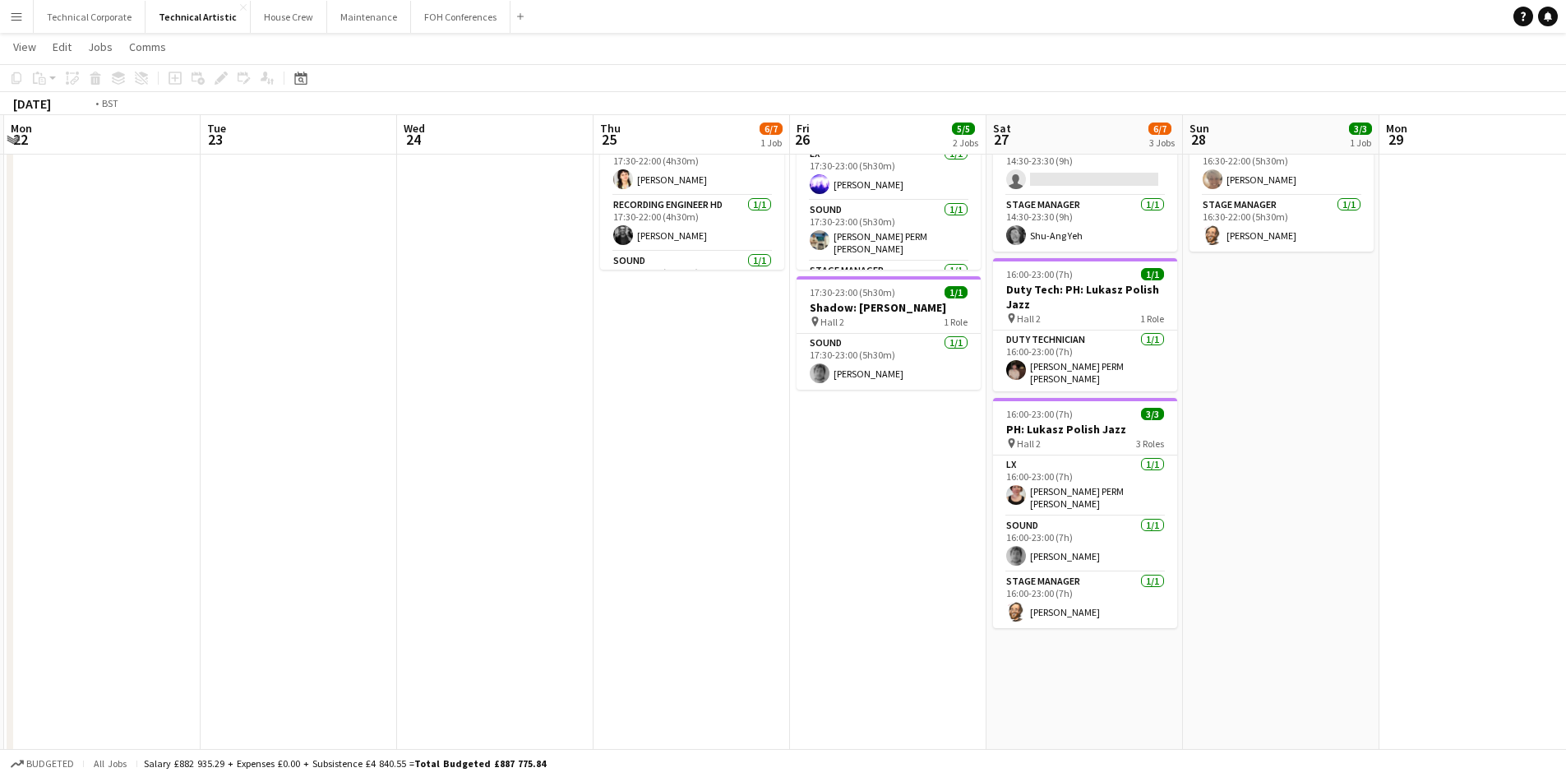
drag, startPoint x: 929, startPoint y: 415, endPoint x: 456, endPoint y: 415, distance: 472.7
click at [456, 415] on app-calendar-viewport "Fri 19 9/9 4 Jobs Sat 20 7/7 2 Jobs Sun 21 3/3 1 Job Mon 22 Tue 23 Wed 24 Thu 2…" at bounding box center [783, 458] width 1566 height 1116
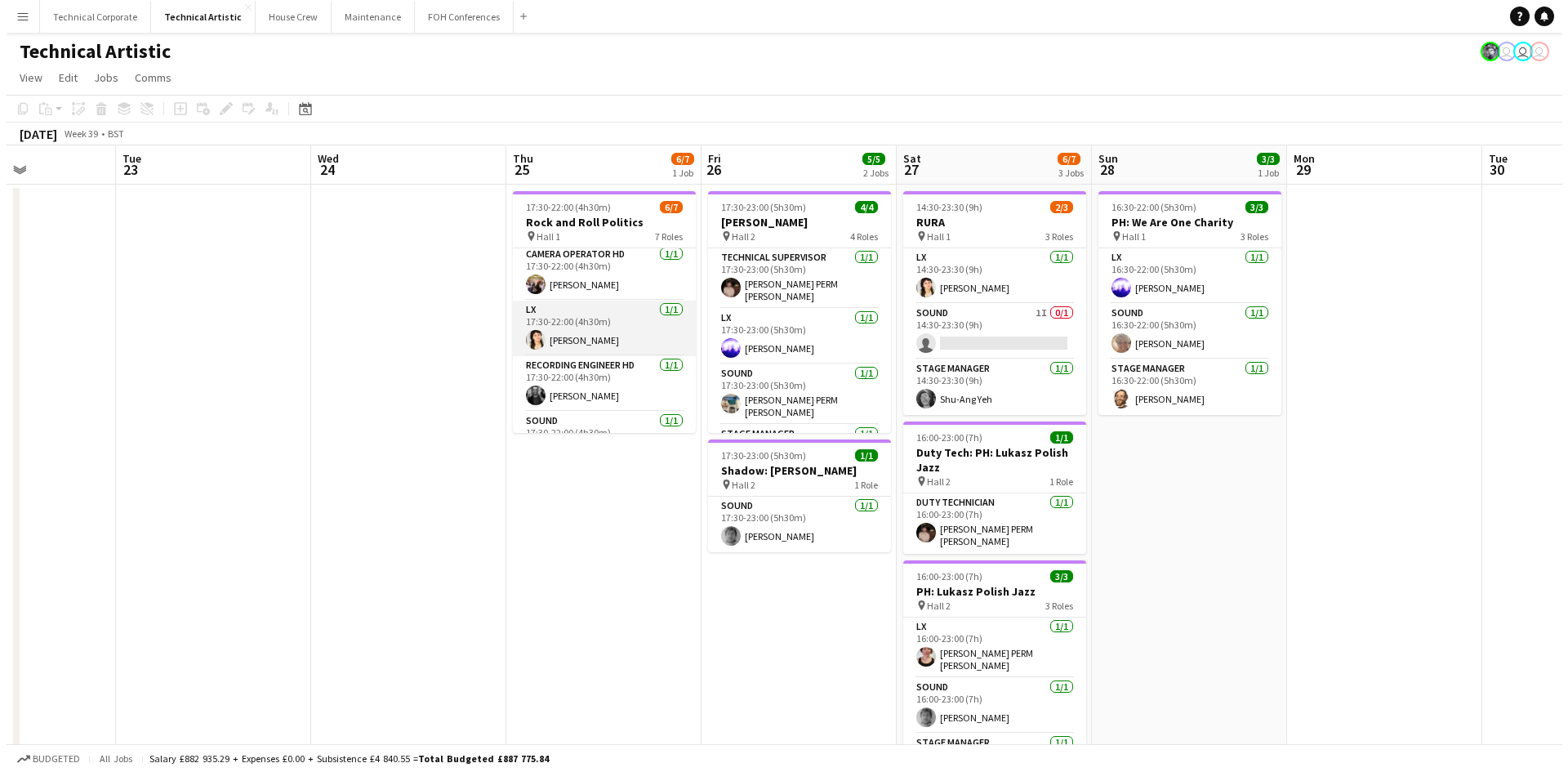
scroll to position [0, 0]
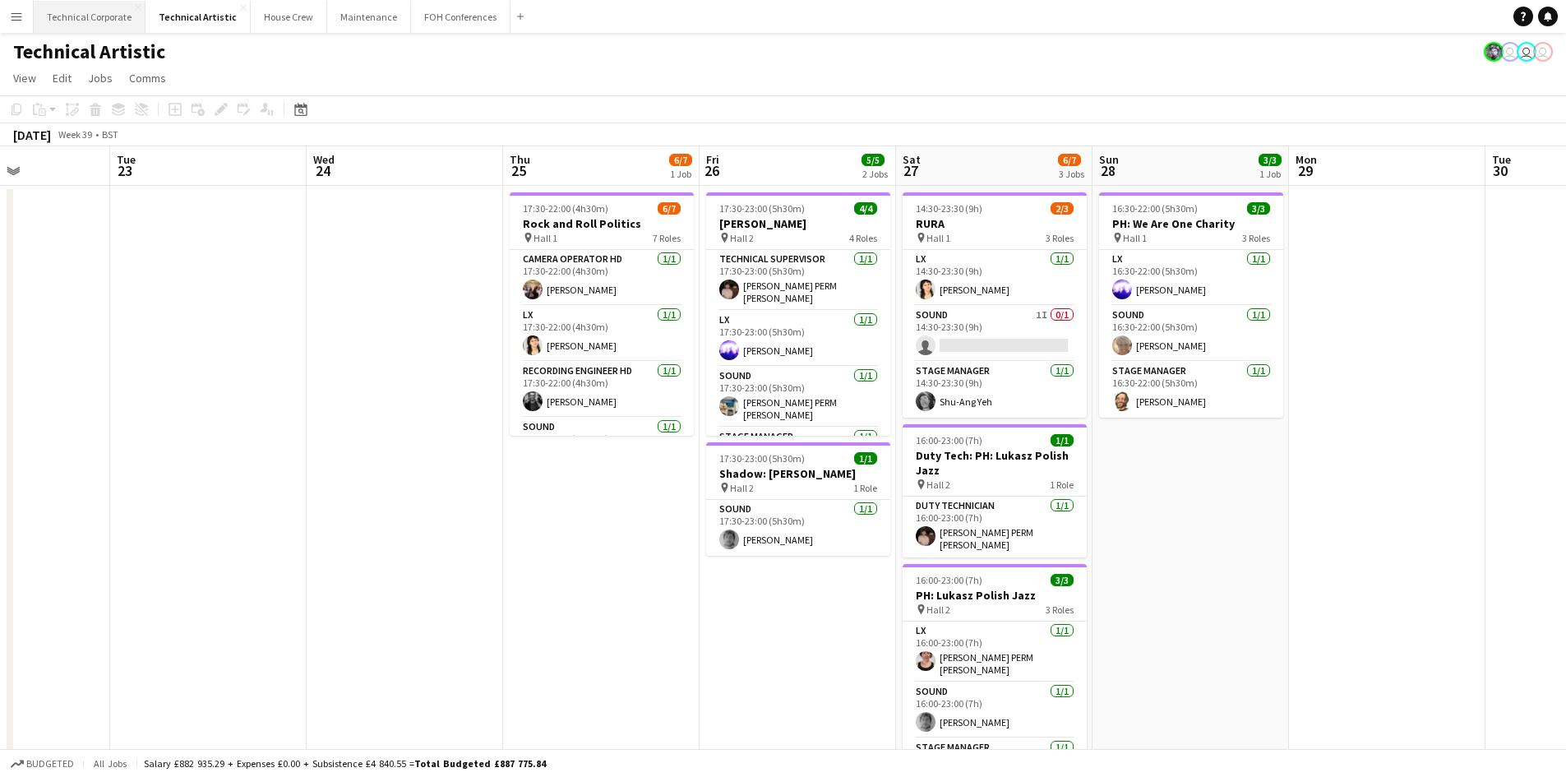
click at [84, 25] on button "Technical Corporate Close" at bounding box center [90, 17] width 112 height 32
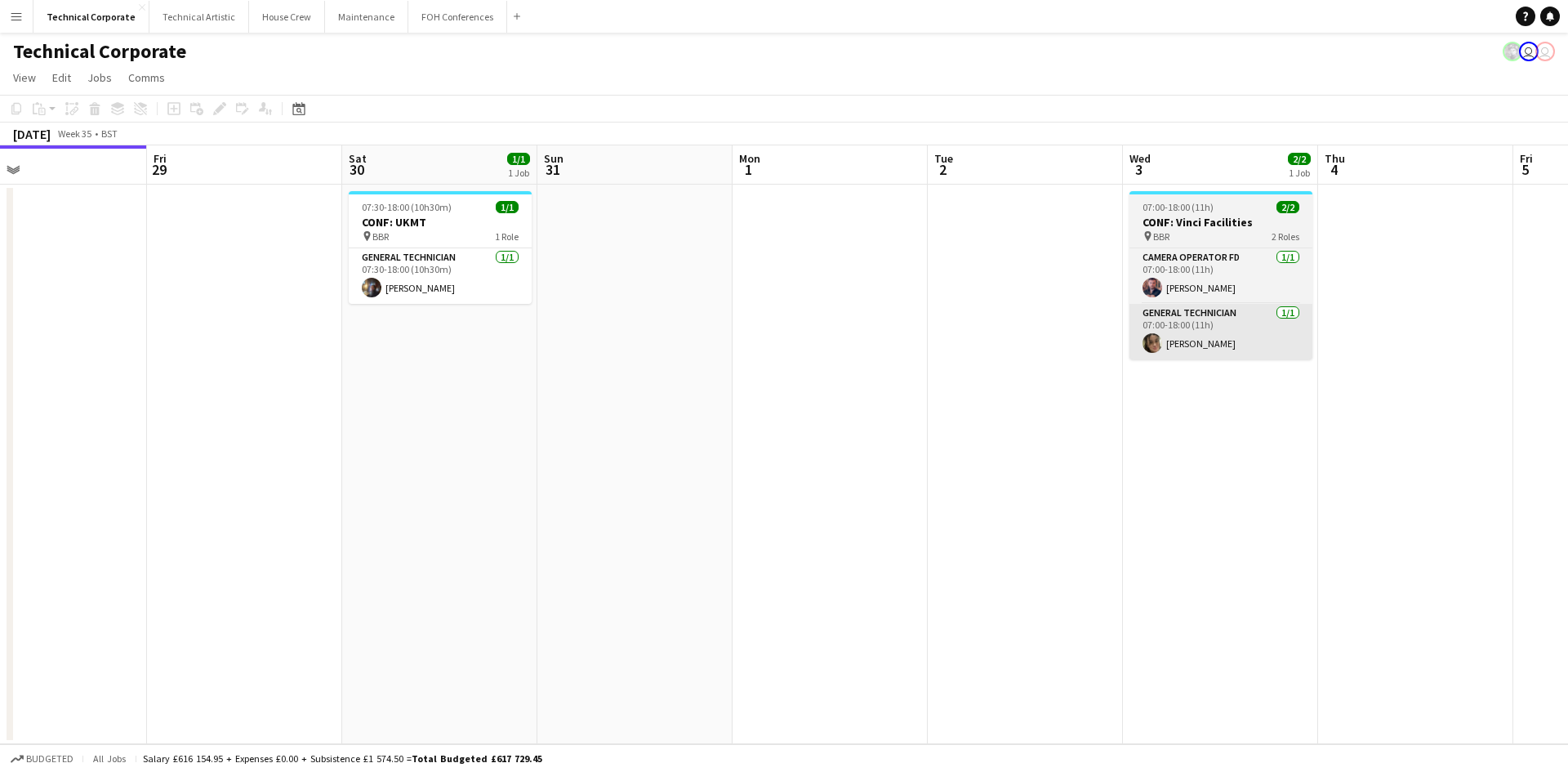
drag, startPoint x: 862, startPoint y: 357, endPoint x: 847, endPoint y: 344, distance: 19.8
click at [291, 344] on app-calendar-viewport "Mon 25 Tue 26 Wed 27 Thu 28 Fri 29 Sat 30 1/1 1 Job Sun 31 Mon 1 Tue 2 Wed 3 2/…" at bounding box center [784, 444] width 1568 height 599
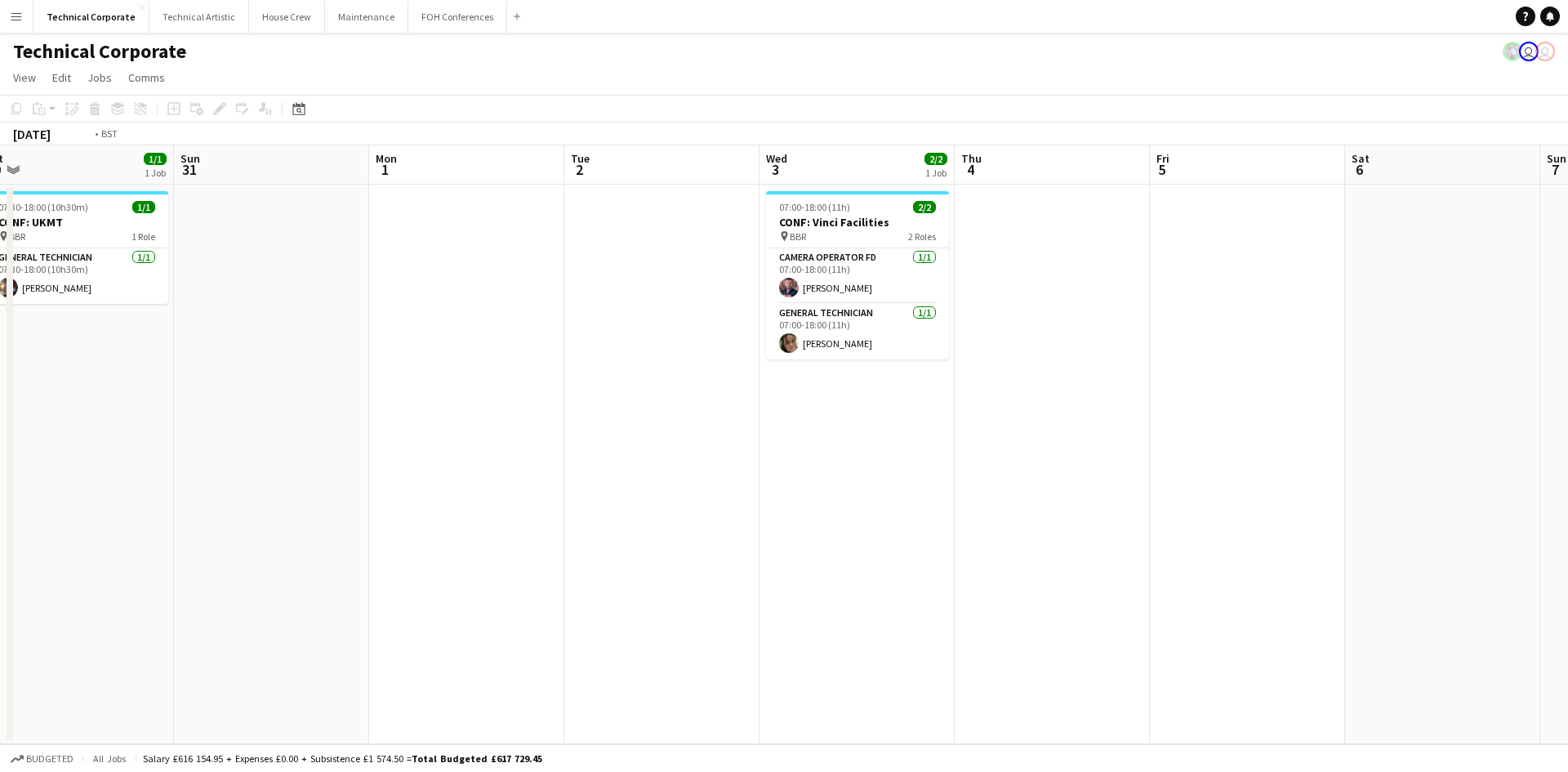
drag, startPoint x: 240, startPoint y: 350, endPoint x: 1019, endPoint y: 306, distance: 780.2
click at [151, 343] on app-calendar-viewport "Wed 27 Thu 28 Fri 29 Sat 30 1/1 1 Job Sun 31 Mon 1 Tue 2 Wed 3 2/2 1 Job Thu 4 …" at bounding box center [784, 444] width 1568 height 599
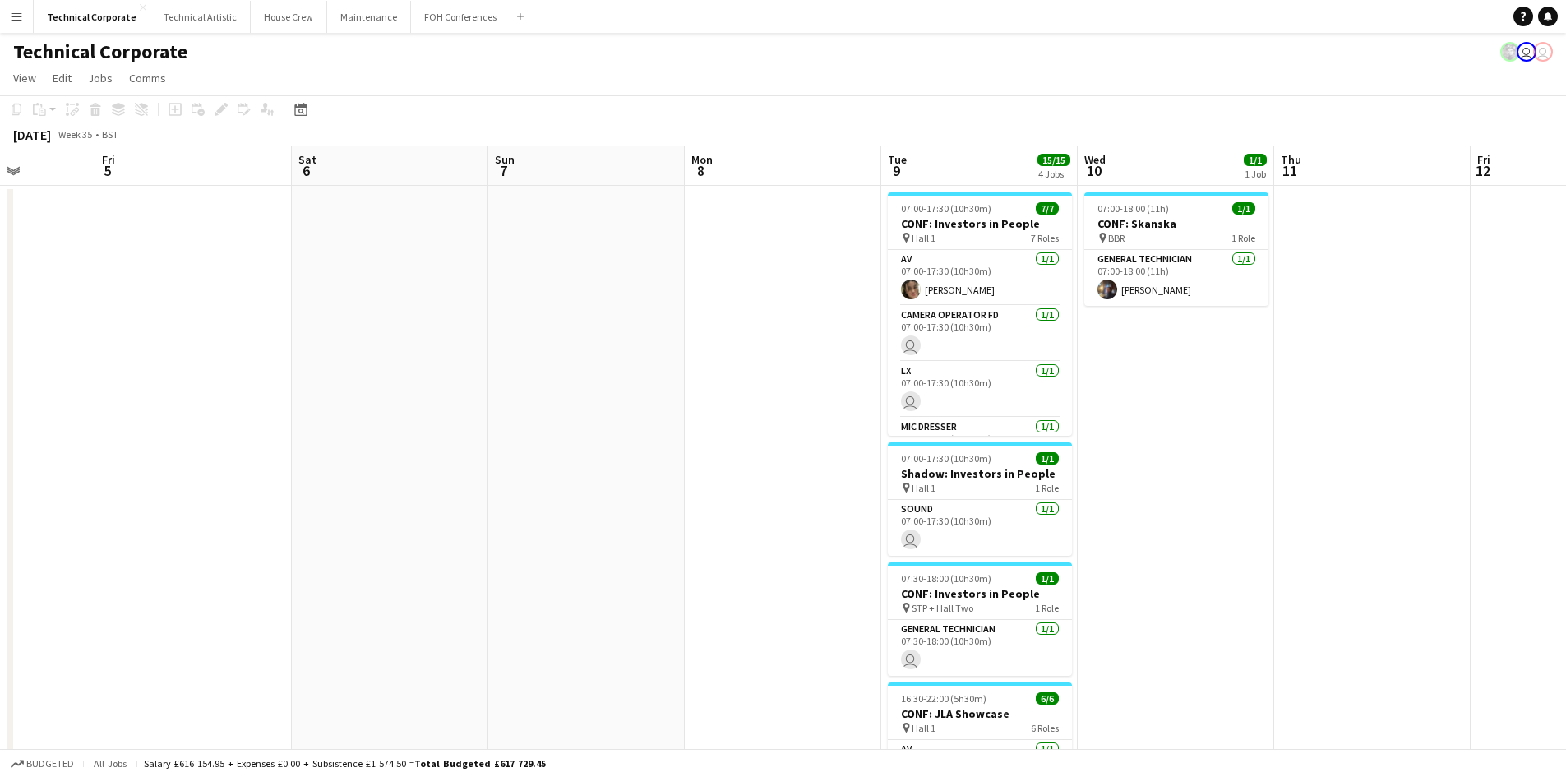
drag, startPoint x: 464, startPoint y: 336, endPoint x: 341, endPoint y: 298, distance: 128.2
click at [150, 335] on app-calendar-viewport "Mon 1 Tue 2 Wed 3 2/2 1 Job Thu 4 Fri 5 Sat 6 Sun 7 Mon 8 Tue 9 15/15 4 Jobs We…" at bounding box center [783, 568] width 1566 height 844
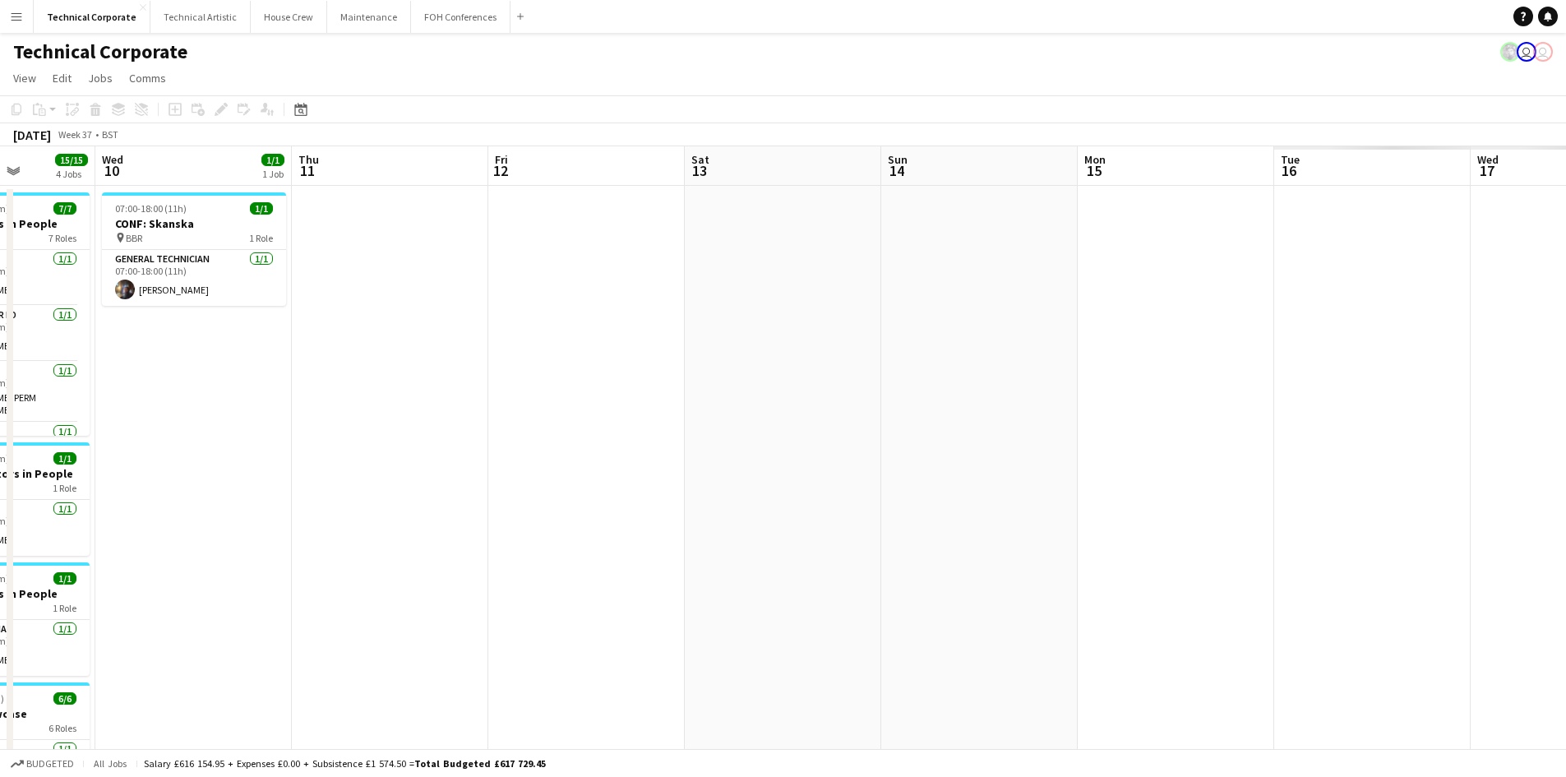
click at [34, 300] on app-calendar-viewport "Sat 6 Sun 7 Mon 8 Tue 9 15/15 4 Jobs Wed 10 1/1 1 Job Thu 11 Fri 12 Sat 13 Sun …" at bounding box center [783, 568] width 1566 height 844
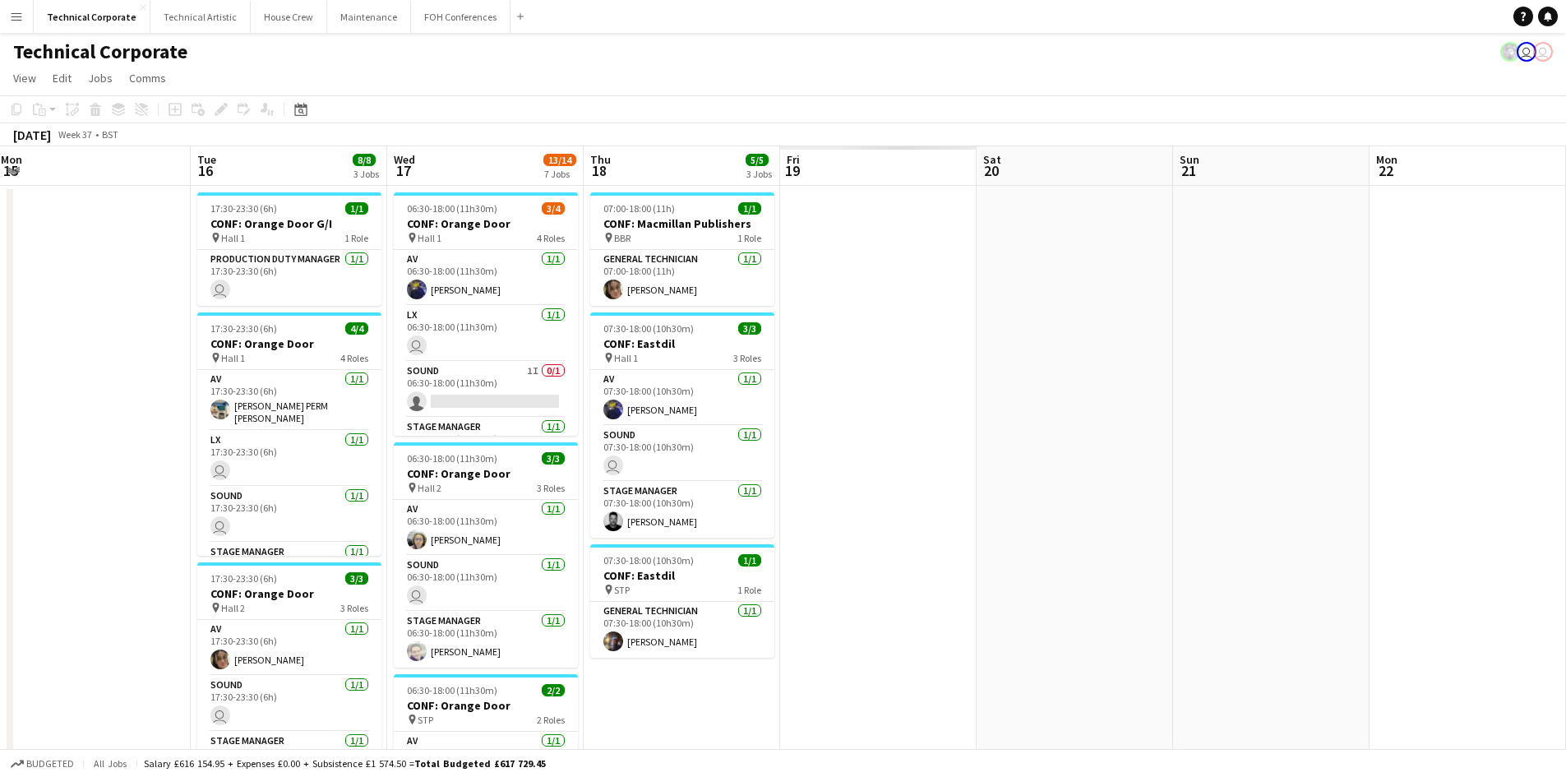
drag, startPoint x: 61, startPoint y: 283, endPoint x: 349, endPoint y: 238, distance: 291.9
click at [58, 282] on app-calendar-viewport "Wed 10 1/1 1 Job Thu 11 Fri 12 Sat 13 Sun 14 Mon 15 Tue 16 8/8 3 Jobs Wed 17 13…" at bounding box center [783, 790] width 1566 height 1288
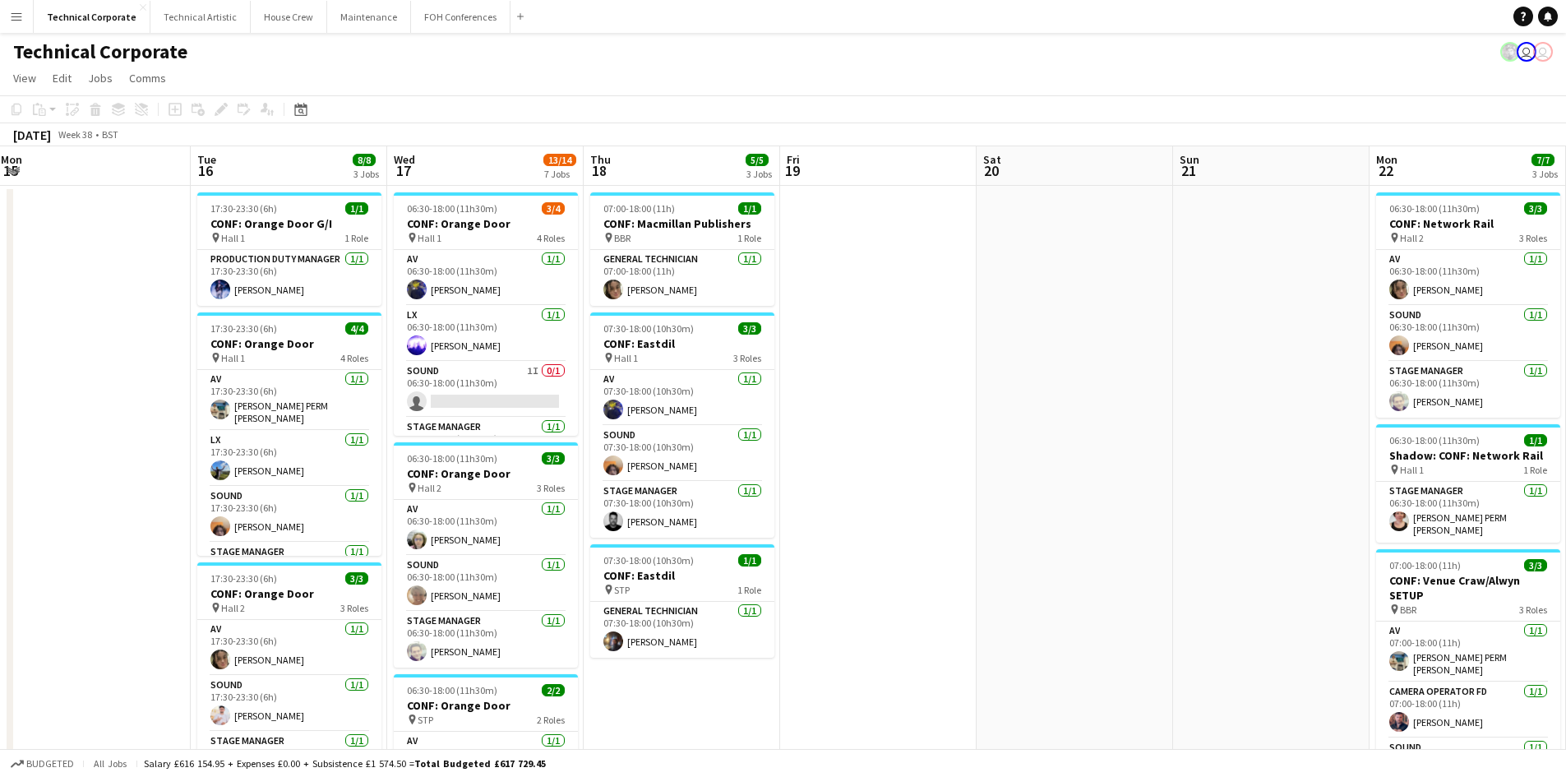
click at [198, 261] on app-calendar-viewport "Sat 13 Sun 14 Mon 15 Tue 16 8/8 3 Jobs Wed 17 13/14 7 Jobs Thu 18 5/5 3 Jobs Fr…" at bounding box center [783, 790] width 1566 height 1288
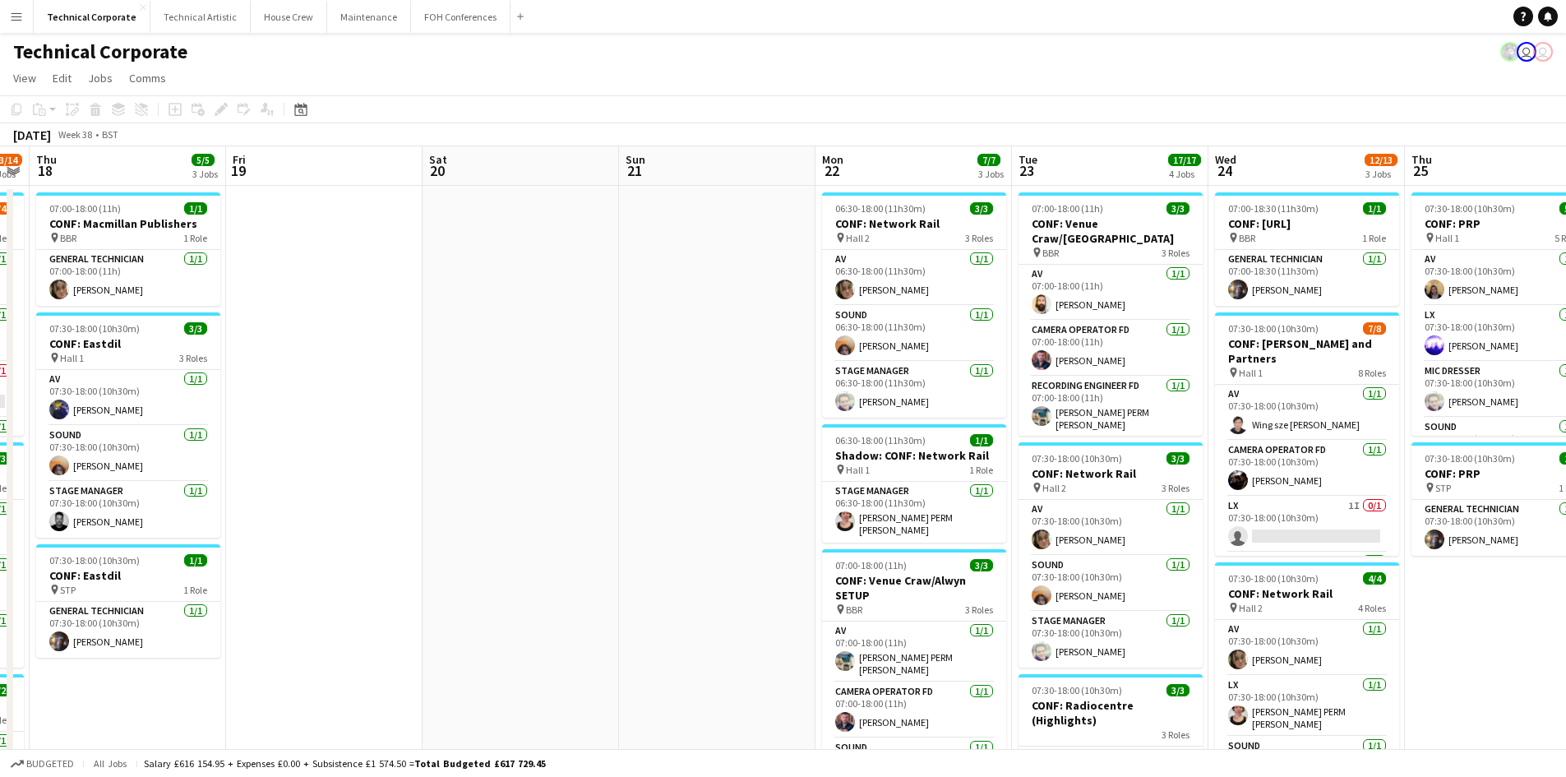
click at [36, 286] on app-calendar-viewport "Mon 15 Tue 16 8/8 3 Jobs Wed 17 13/14 7 Jobs Thu 18 5/5 3 Jobs Fri 19 Sat 20 Su…" at bounding box center [783, 790] width 1566 height 1288
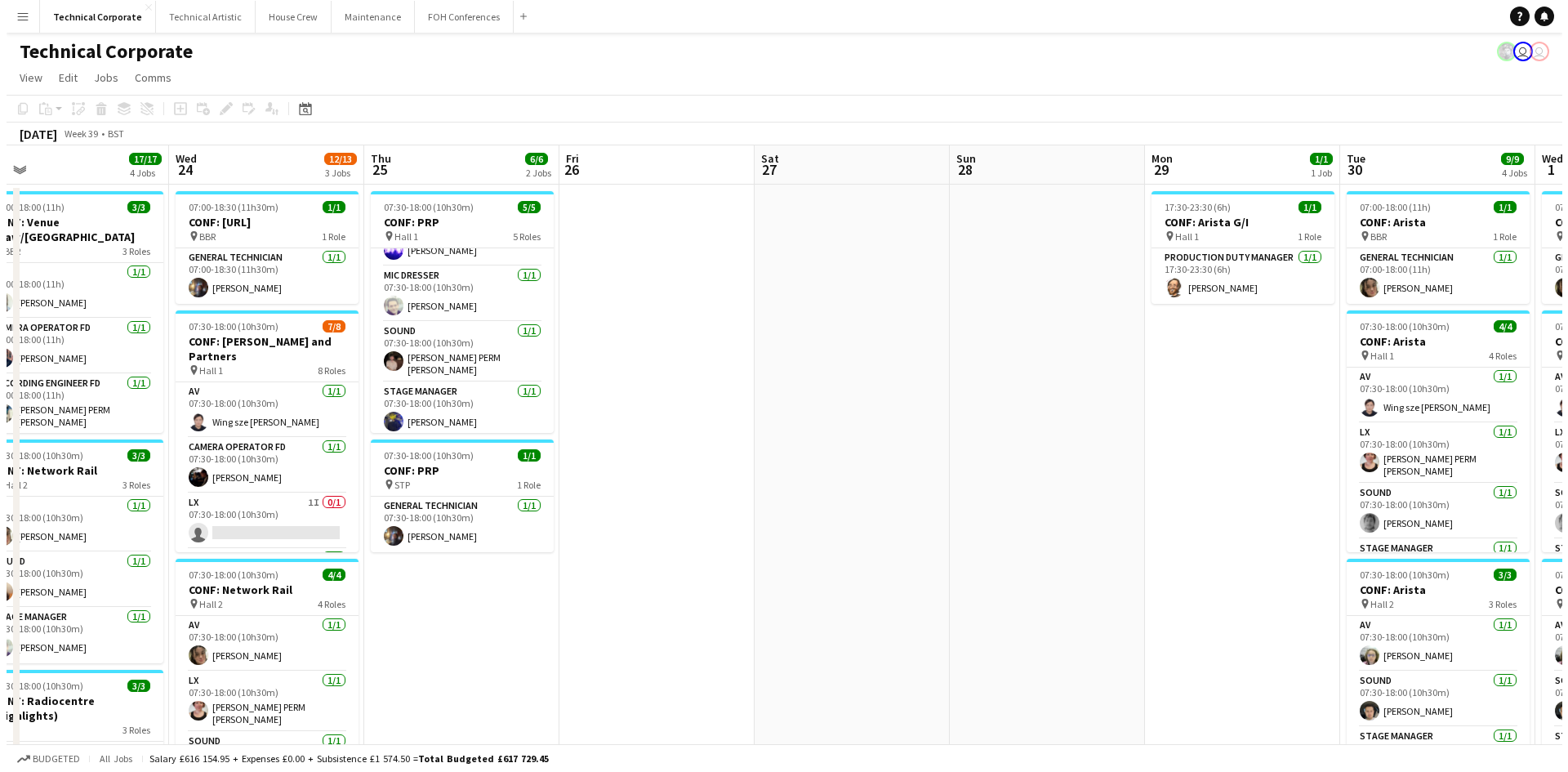
scroll to position [0, 645]
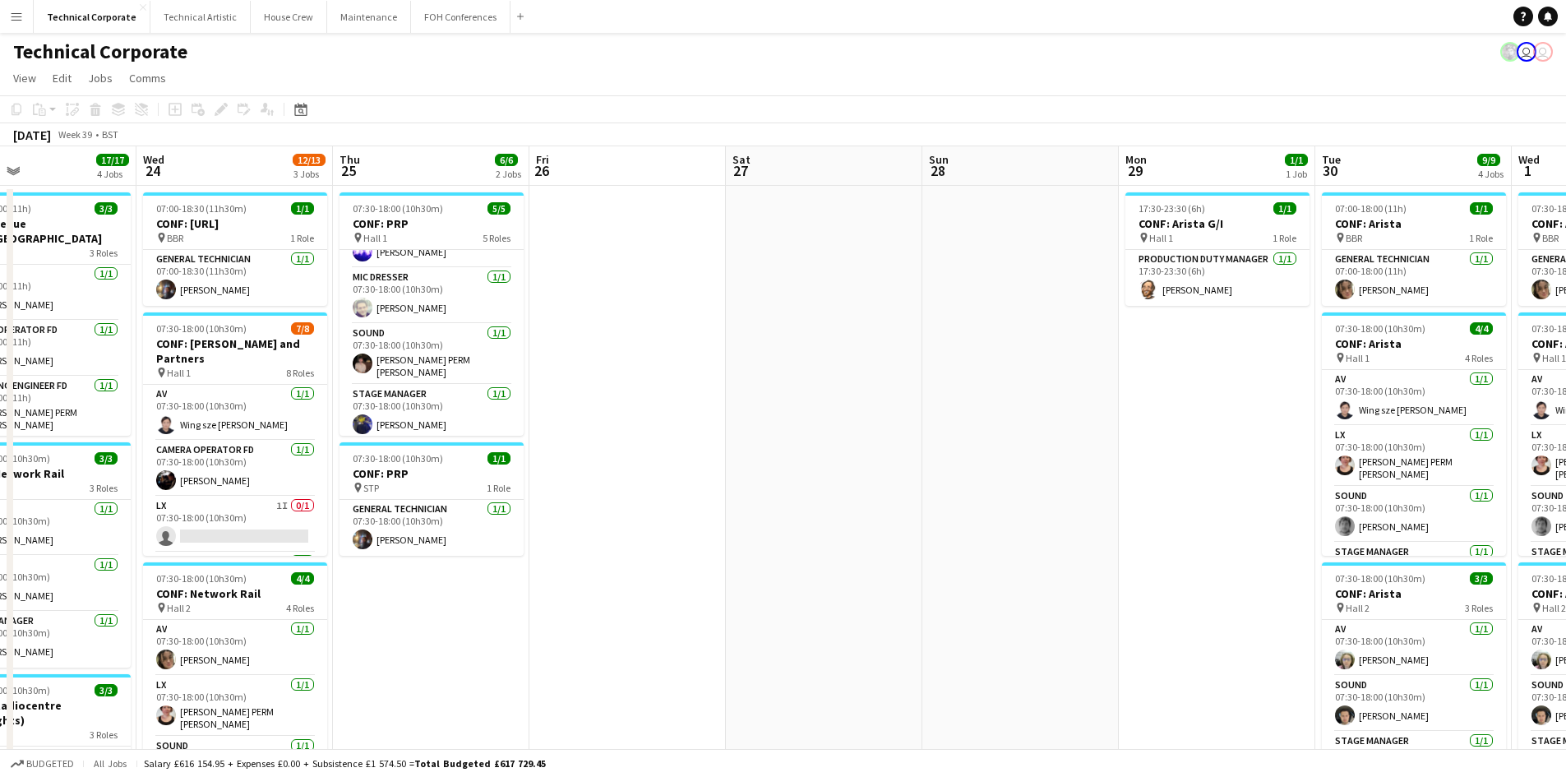
drag, startPoint x: 1082, startPoint y: 464, endPoint x: 714, endPoint y: 447, distance: 368.7
click at [714, 447] on app-calendar-viewport "Sat 20 Sun 21 Mon 22 7/7 3 Jobs Tue 23 17/17 4 Jobs Wed 24 12/13 3 Jobs Thu 25 …" at bounding box center [783, 790] width 1566 height 1288
click at [166, 28] on button "Technical Artistic Close" at bounding box center [200, 17] width 100 height 32
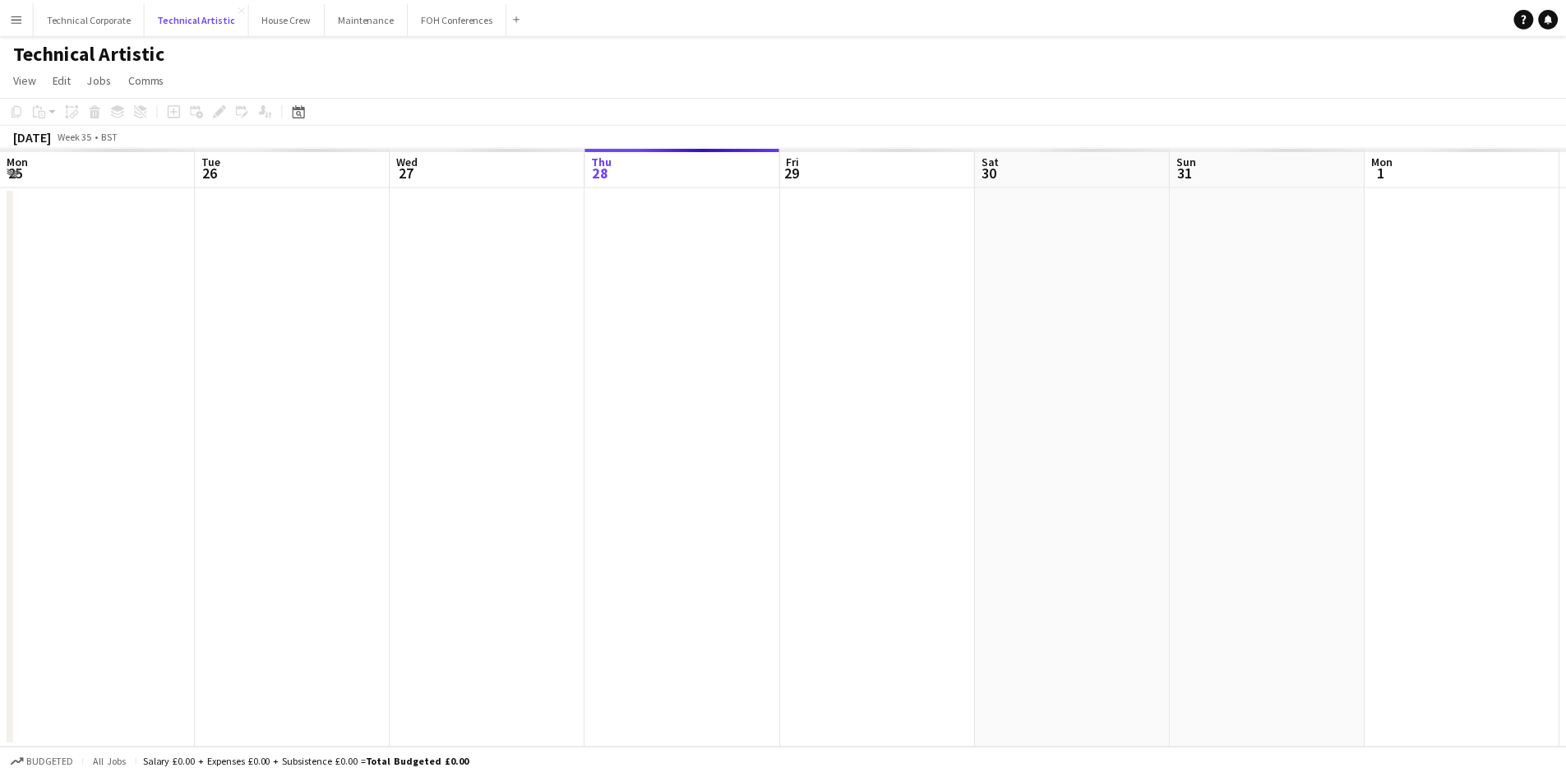
scroll to position [0, 393]
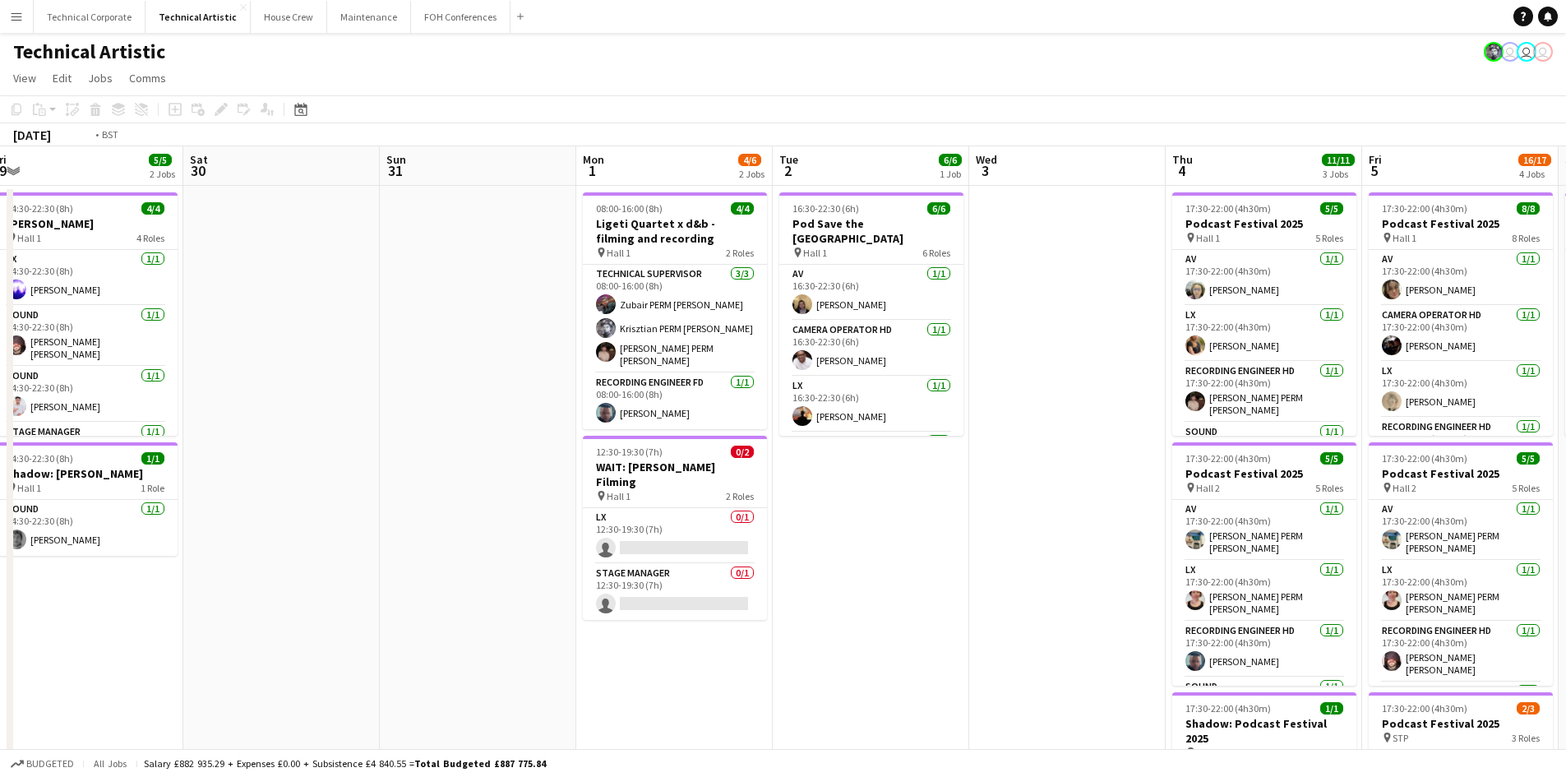
drag, startPoint x: 968, startPoint y: 529, endPoint x: 665, endPoint y: 261, distance: 403.6
click at [179, 411] on app-calendar-viewport "Mon 25 4/4 1 Job Tue 26 6/6 3 Jobs Wed 27 Thu 28 Fri 29 5/5 2 Jobs Sat 30 Sun 3…" at bounding box center [783, 624] width 1566 height 956
click at [0, 284] on app-calendar-viewport "Mon 25 4/4 1 Job Tue 26 6/6 3 Jobs Wed 27 Thu 28 Fri 29 5/5 2 Jobs Sat 30 Sun 3…" at bounding box center [783, 624] width 1566 height 956
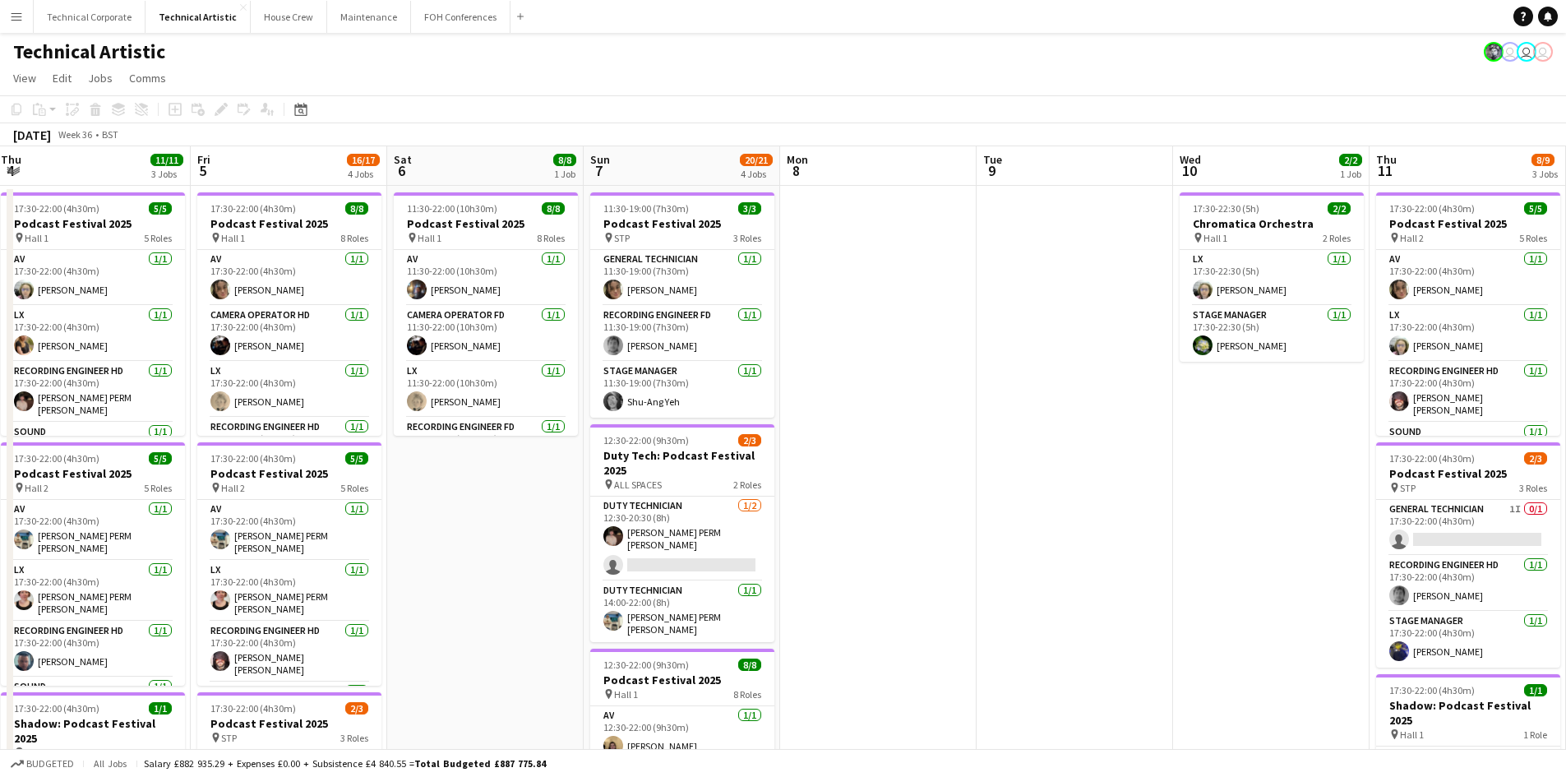
click at [0, 308] on app-calendar-viewport "Tue 2 6/6 1 Job Wed 3 Thu 4 11/11 3 Jobs Fri 5 16/17 4 Jobs Sat 6 8/8 1 Job Sun…" at bounding box center [783, 664] width 1566 height 1036
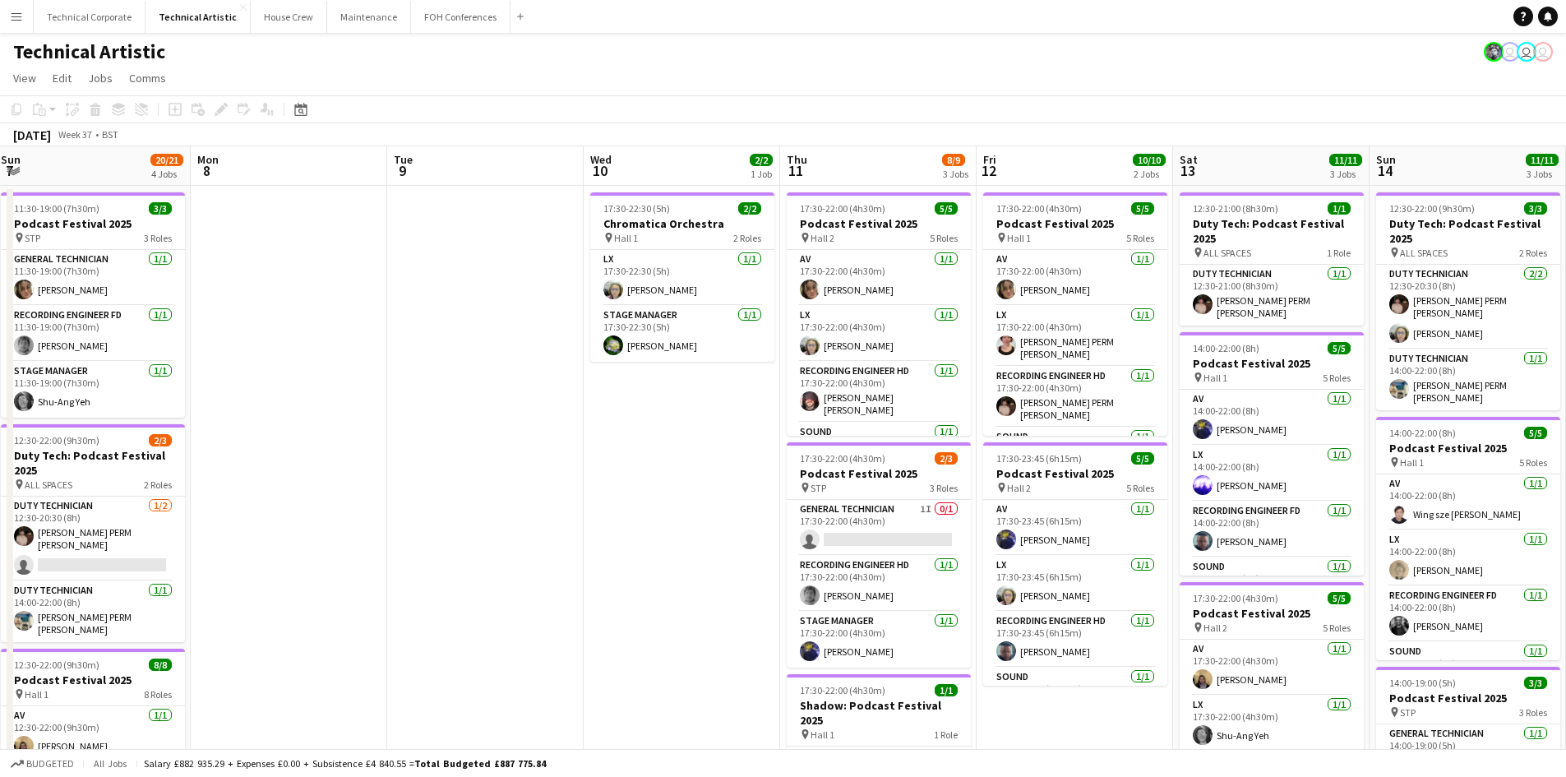
click at [0, 349] on app-calendar-viewport "Fri 5 16/17 4 Jobs Sat 6 8/8 1 Job Sun 7 20/21 4 Jobs Mon 8 Tue 9 Wed 10 2/2 1 …" at bounding box center [783, 664] width 1566 height 1036
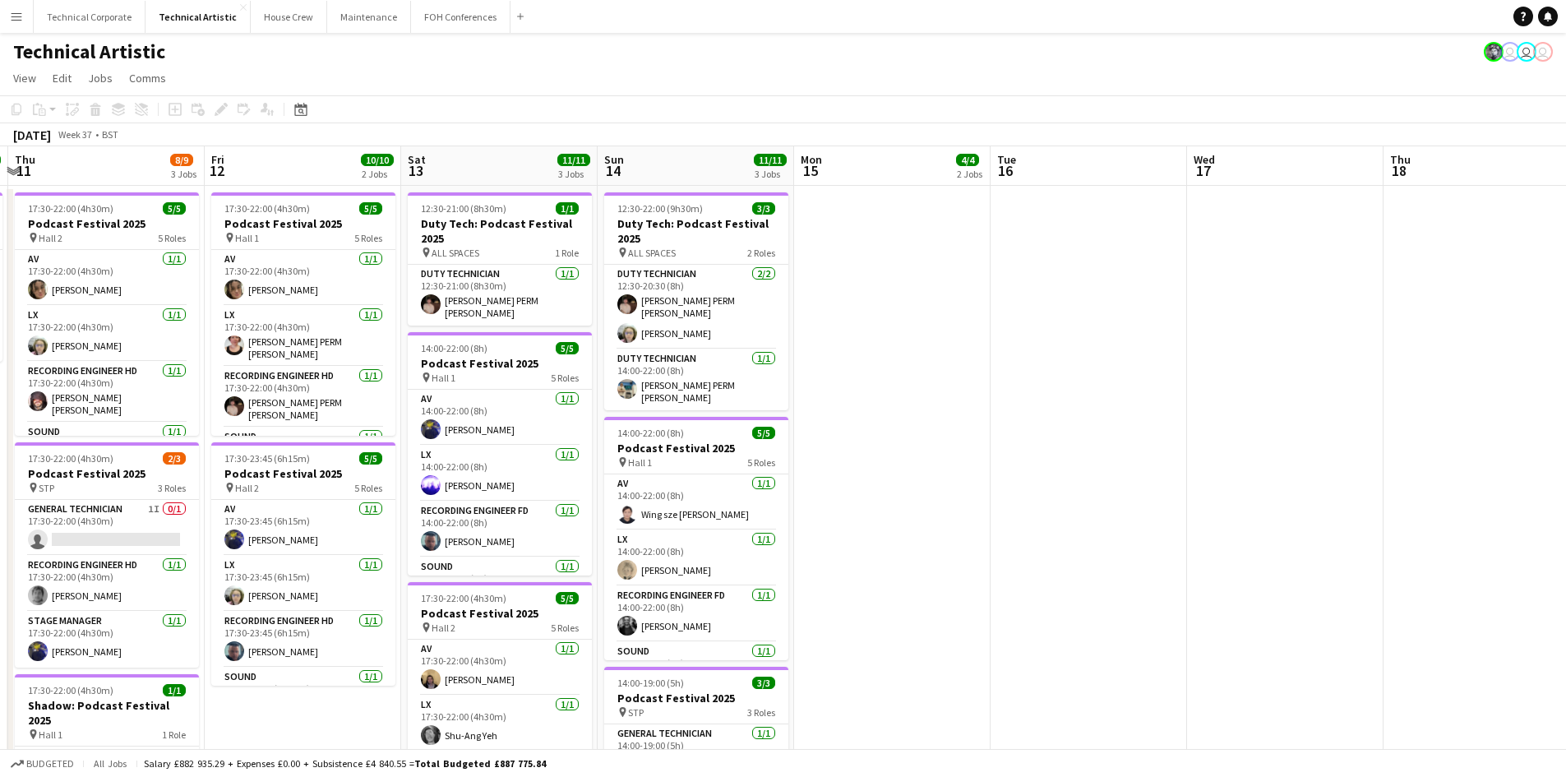
drag, startPoint x: 862, startPoint y: 418, endPoint x: 95, endPoint y: 355, distance: 769.5
click at [0, 373] on app-calendar-viewport "Mon 8 Tue 9 Wed 10 2/2 1 Job Thu 11 8/9 3 Jobs Fri 12 10/10 2 Jobs Sat 13 11/11…" at bounding box center [783, 664] width 1566 height 1036
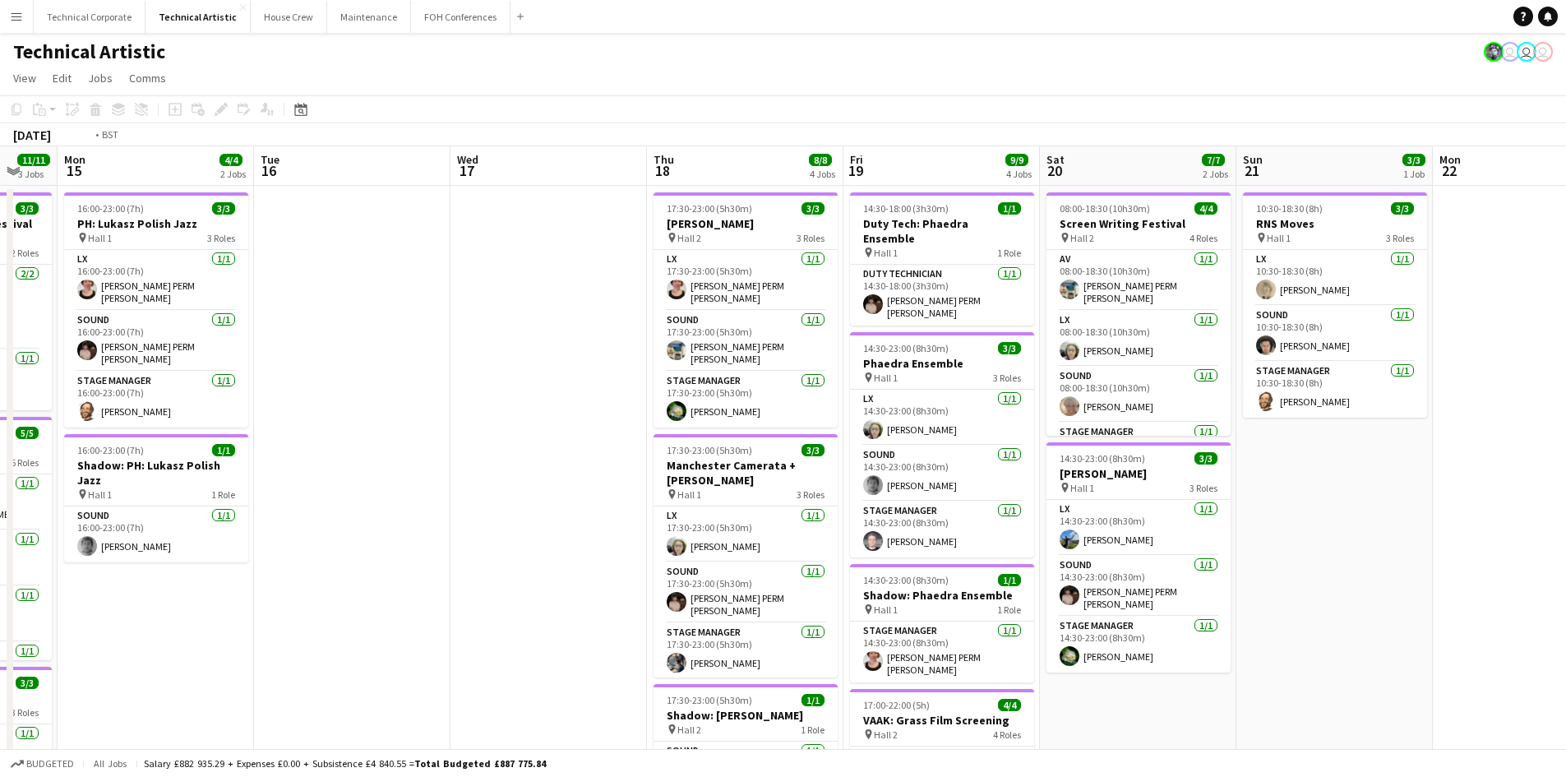
drag, startPoint x: 553, startPoint y: 404, endPoint x: 228, endPoint y: 404, distance: 325.5
click at [228, 404] on app-calendar-viewport "Fri 12 10/10 2 Jobs Sat 13 11/11 3 Jobs Sun 14 11/11 3 Jobs Mon 15 4/4 2 Jobs T…" at bounding box center [783, 664] width 1566 height 1036
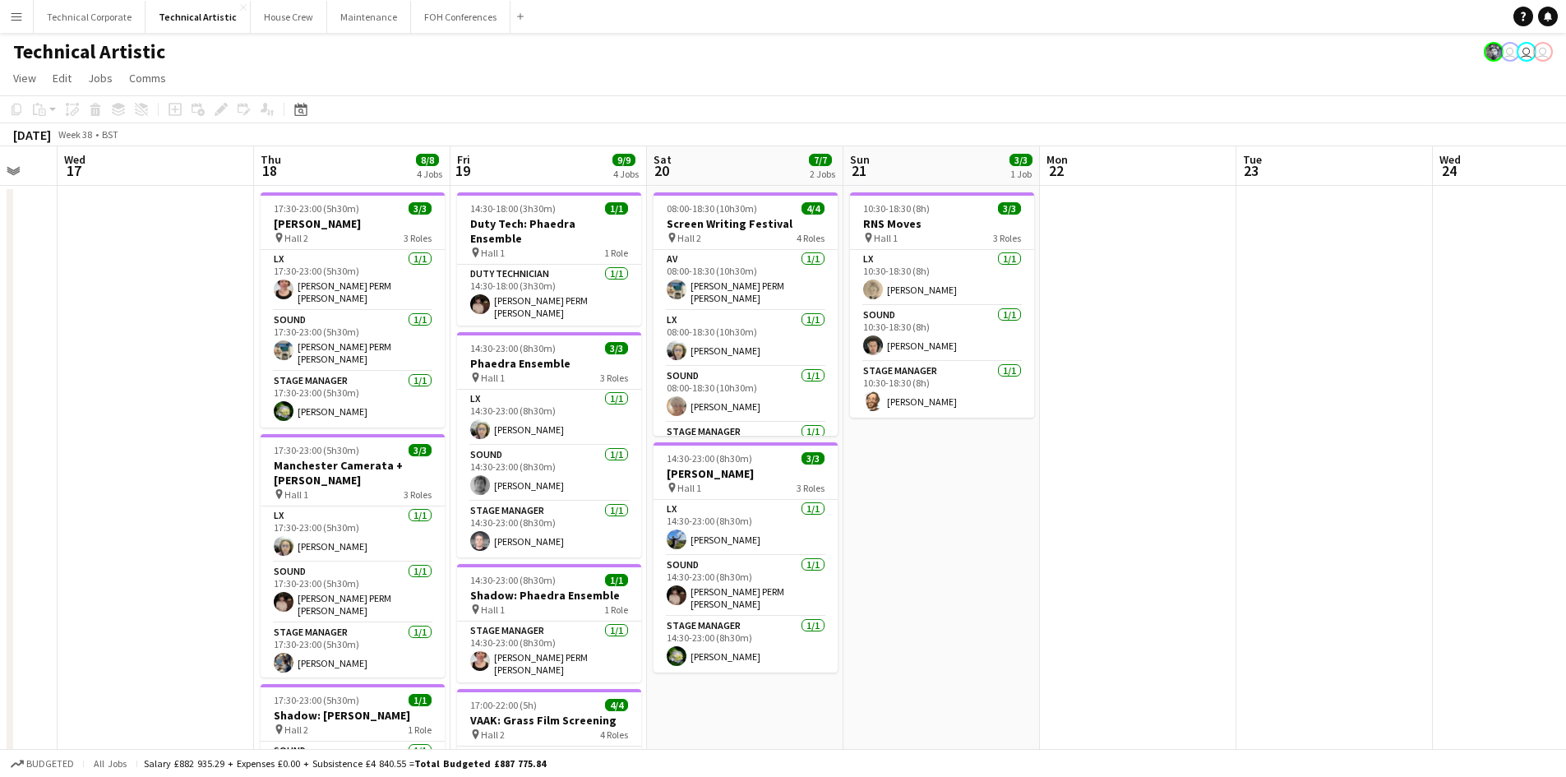
drag, startPoint x: 903, startPoint y: 440, endPoint x: 364, endPoint y: 404, distance: 540.5
click at [4, 439] on app-calendar-viewport "Sun 14 11/11 3 Jobs Mon 15 4/4 2 Jobs Tue 16 Wed 17 Thu 18 8/8 4 Jobs Fri 19 9/…" at bounding box center [783, 664] width 1566 height 1036
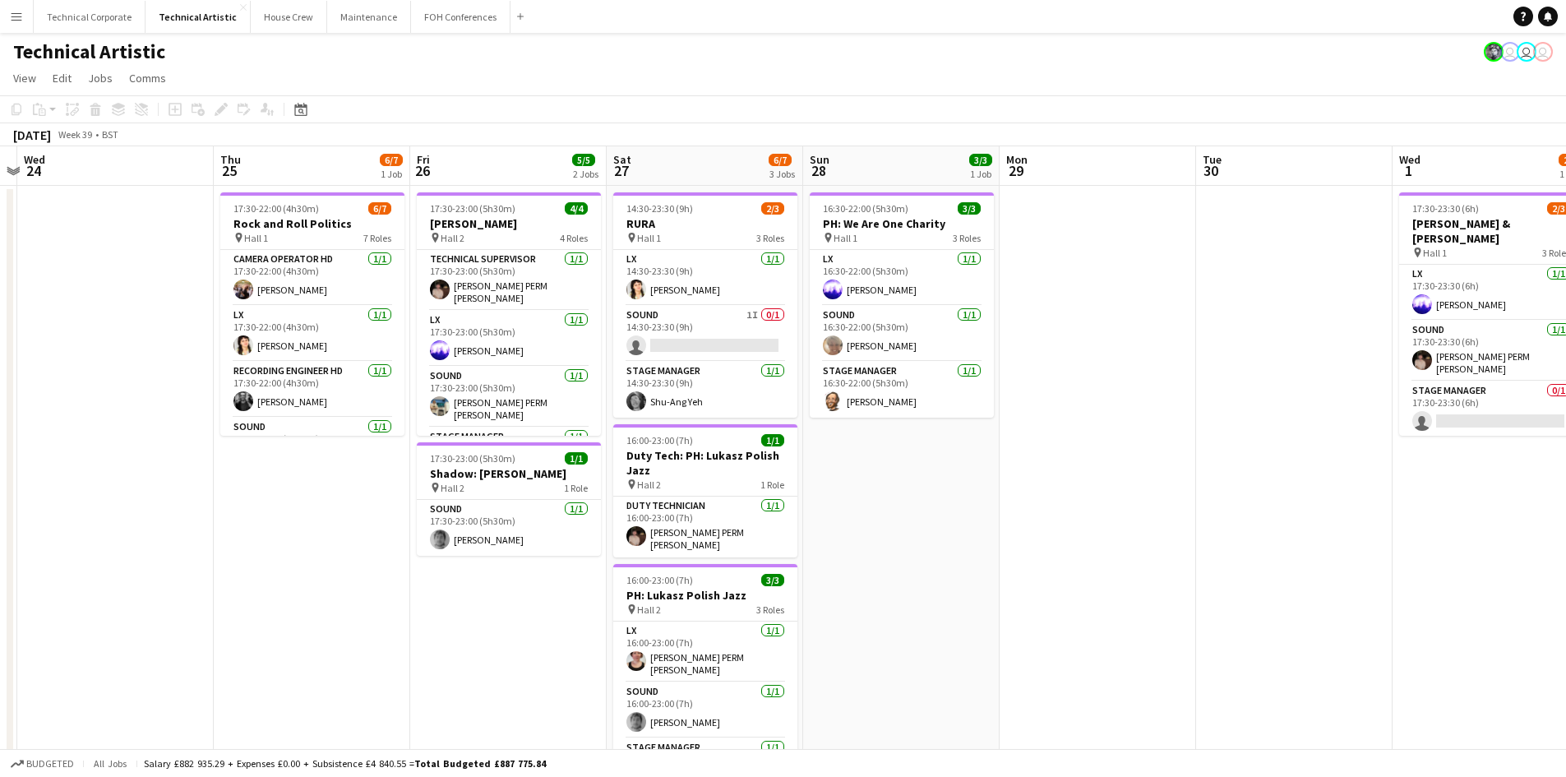
scroll to position [0, 488]
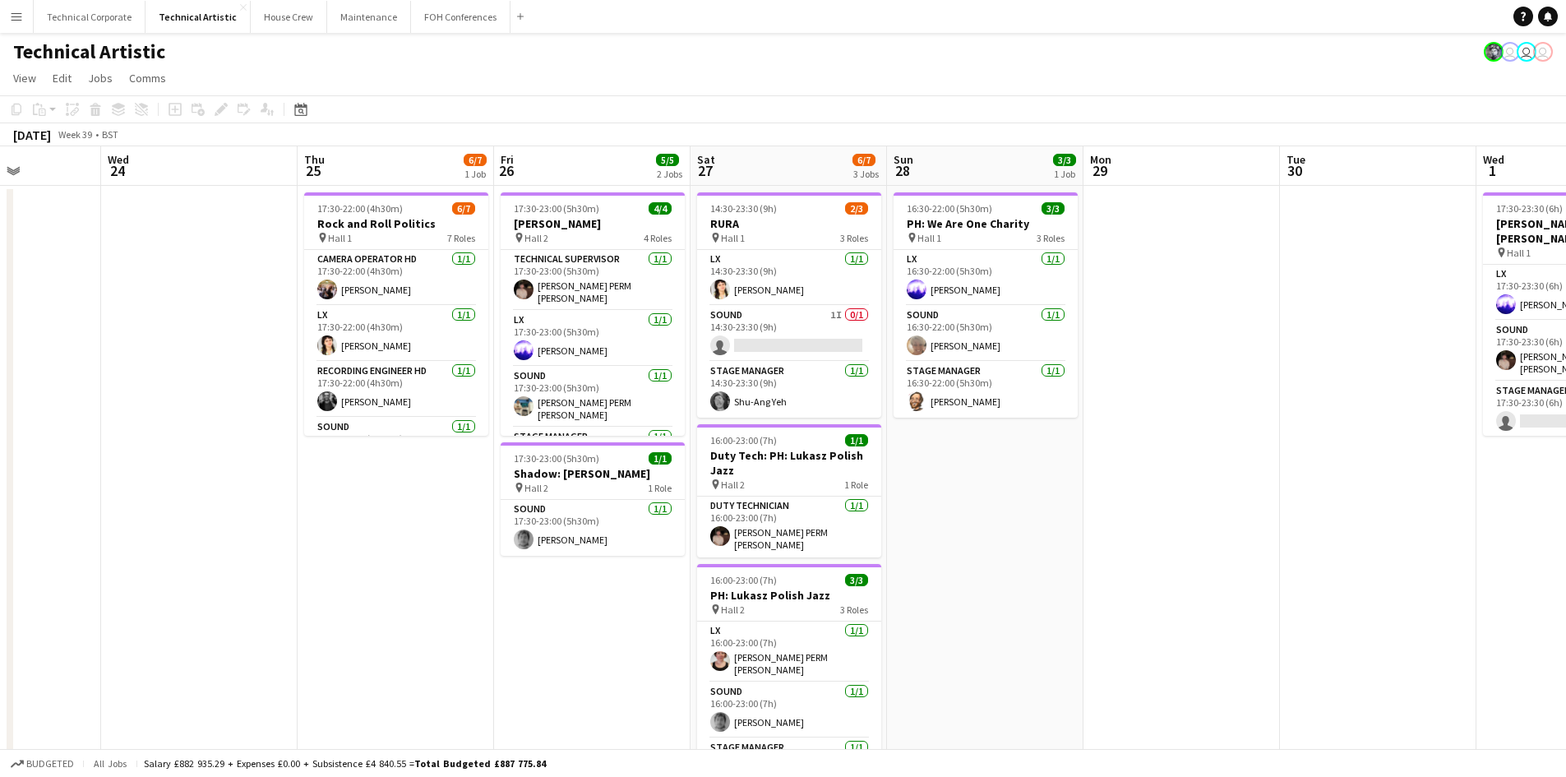
drag, startPoint x: 450, startPoint y: 437, endPoint x: 347, endPoint y: 437, distance: 103.6
click at [347, 437] on app-calendar-viewport "Sun 21 3/3 1 Job Mon 22 Tue 23 Wed 24 Thu 25 6/7 1 Job Fri 26 5/5 2 Jobs Sat 27…" at bounding box center [783, 664] width 1566 height 1036
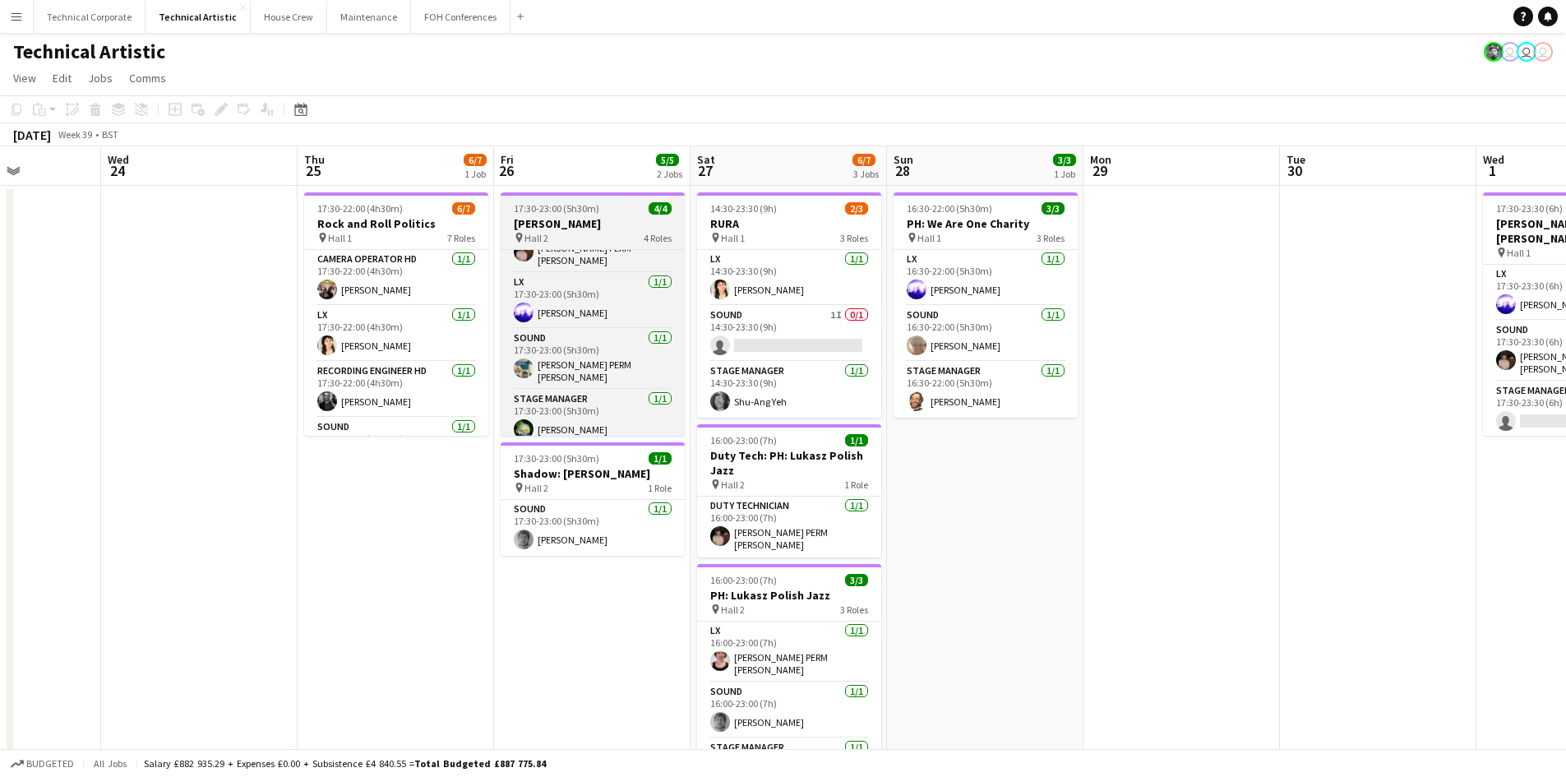
scroll to position [0, 0]
